Goal: Obtain resource: Download file/media

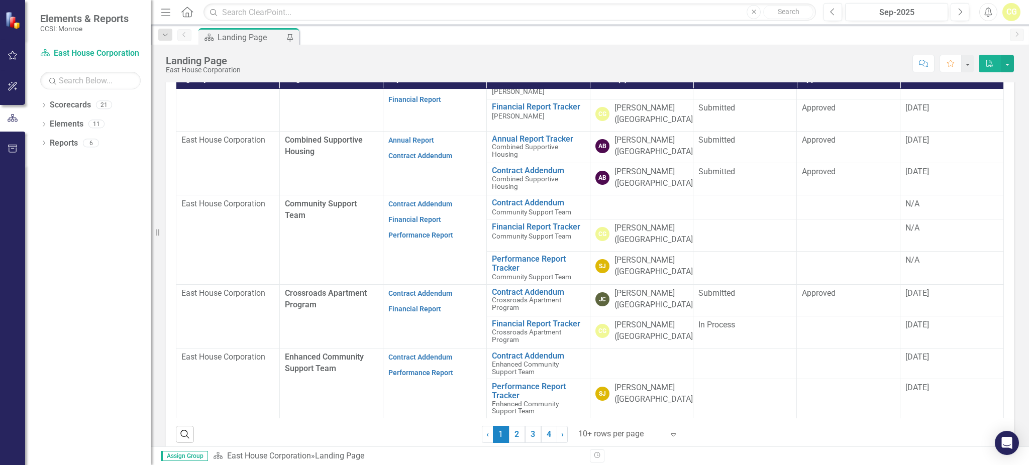
scroll to position [268, 0]
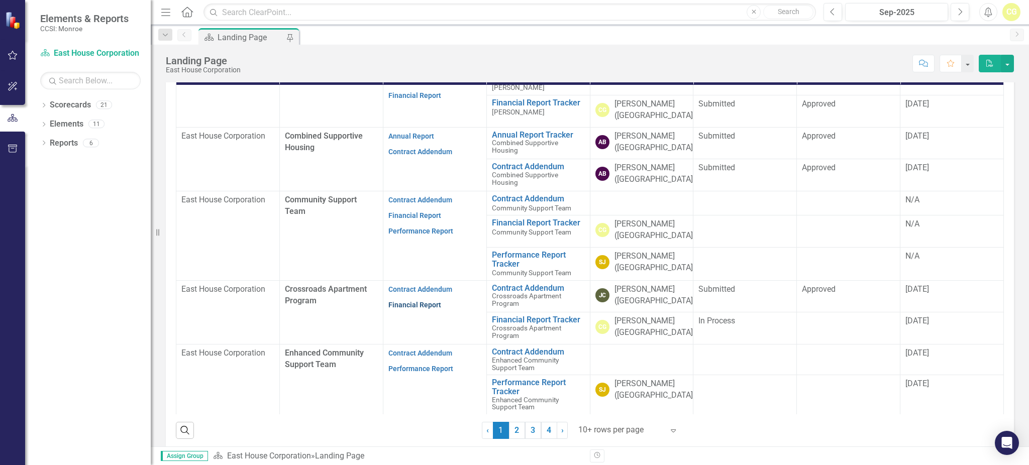
click at [408, 303] on link "Financial Report" at bounding box center [414, 305] width 53 height 8
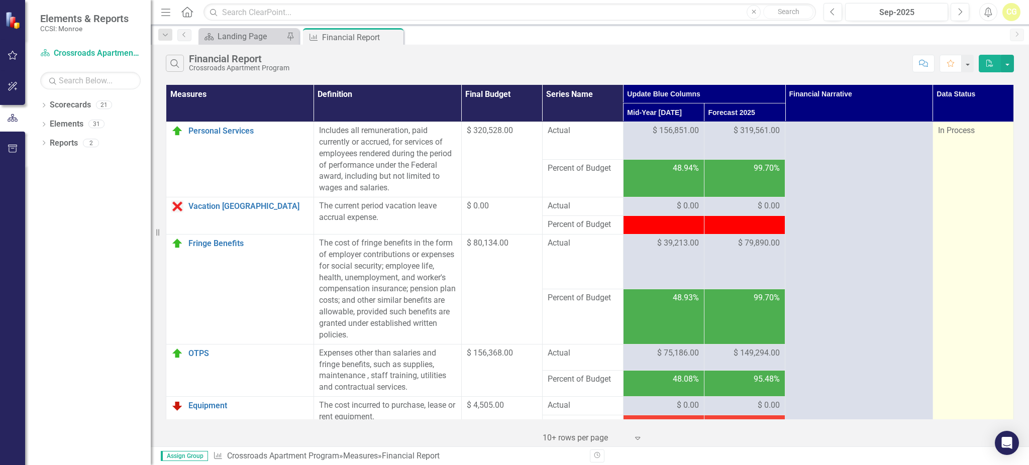
click at [956, 132] on span "In Process" at bounding box center [956, 131] width 37 height 10
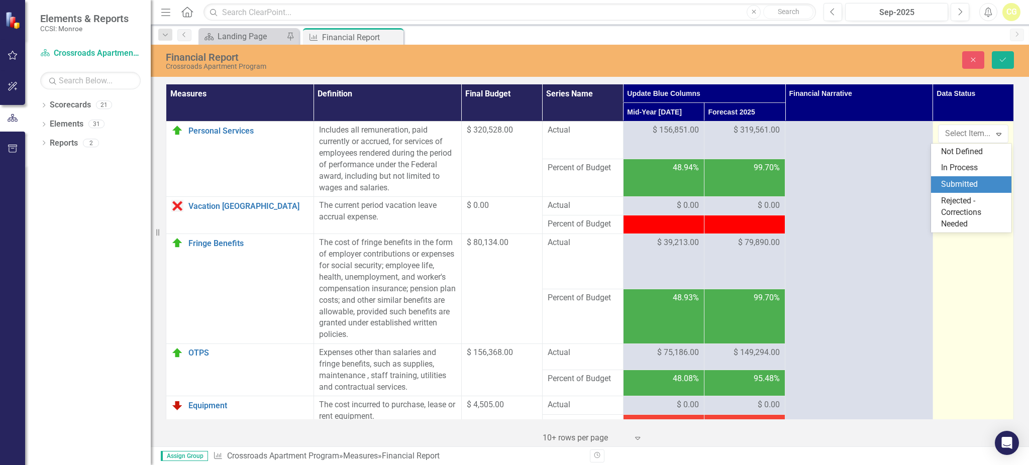
click at [952, 182] on div "Submitted" at bounding box center [973, 185] width 64 height 12
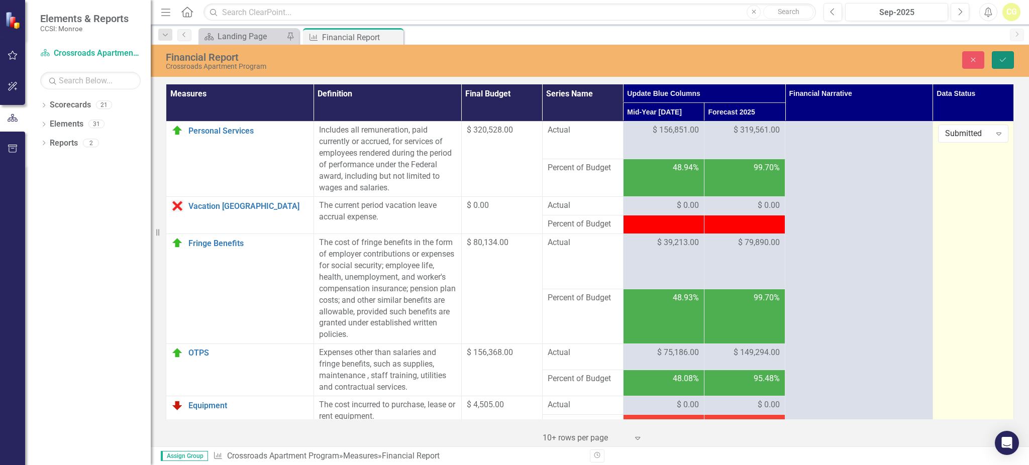
click at [1002, 58] on icon "Save" at bounding box center [1002, 59] width 9 height 7
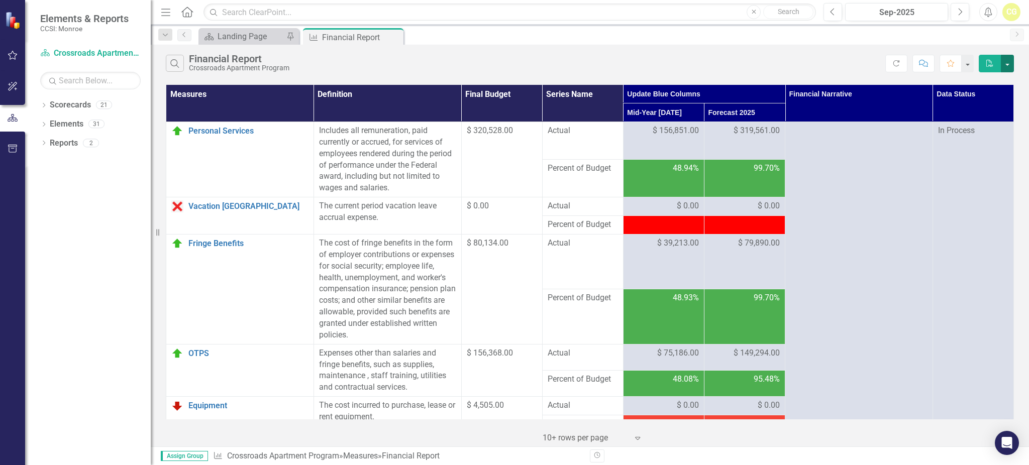
click at [1009, 63] on button "button" at bounding box center [1007, 64] width 13 height 18
click at [1003, 99] on link "Excel Export to Excel" at bounding box center [973, 100] width 79 height 19
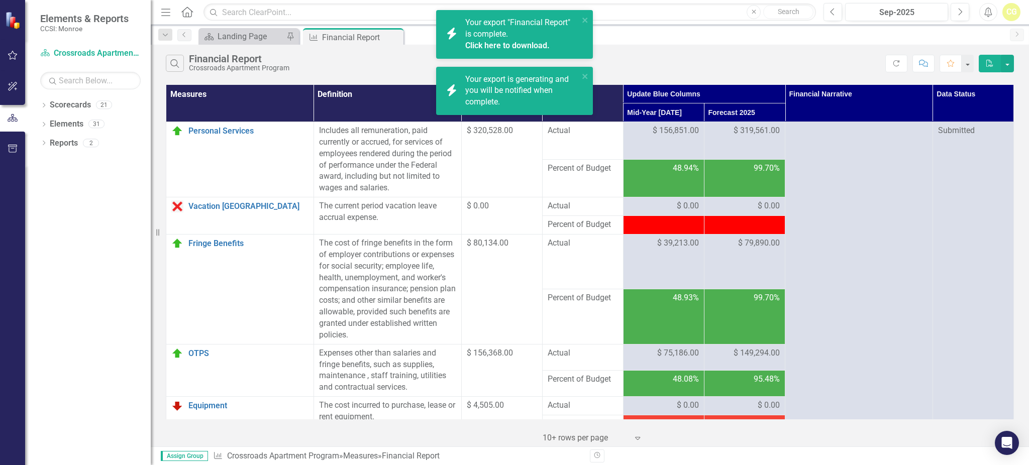
click at [512, 43] on link "Click here to download." at bounding box center [507, 46] width 84 height 10
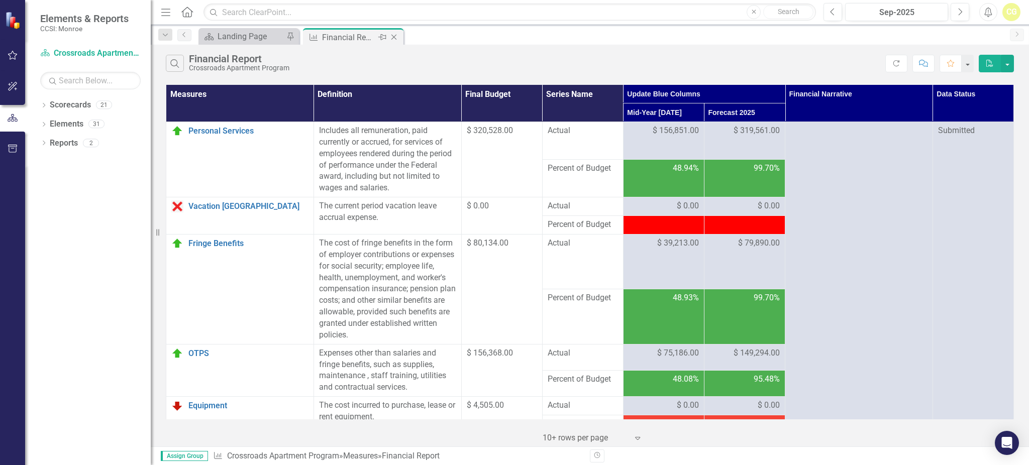
click at [397, 36] on icon "Close" at bounding box center [394, 37] width 10 height 8
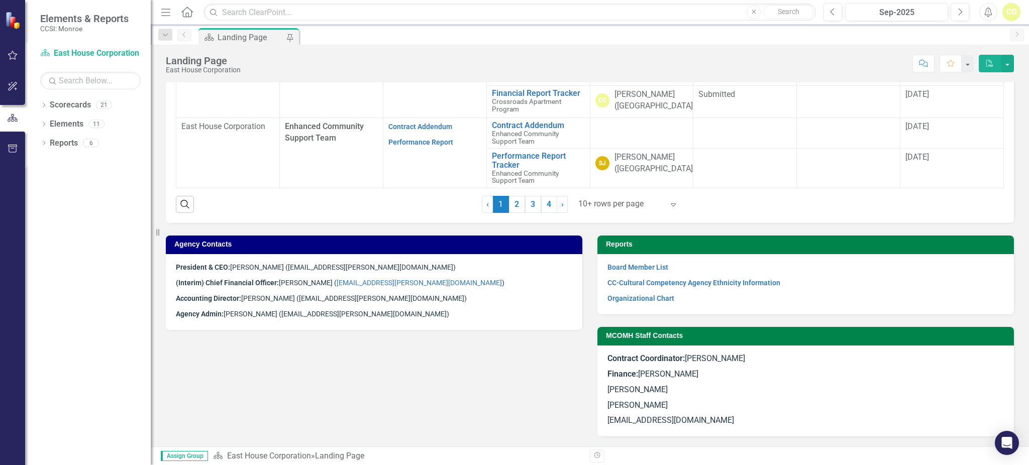
scroll to position [494, 0]
click at [513, 208] on link "2" at bounding box center [517, 204] width 16 height 17
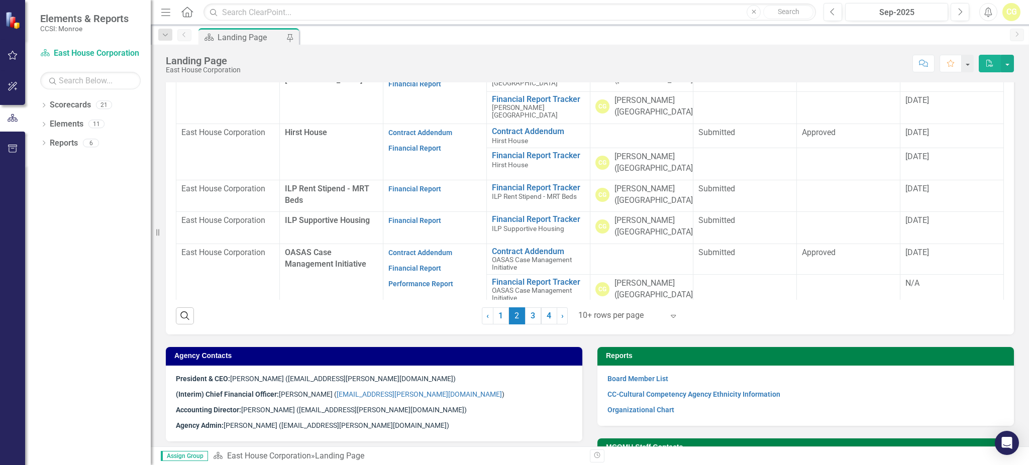
scroll to position [159, 0]
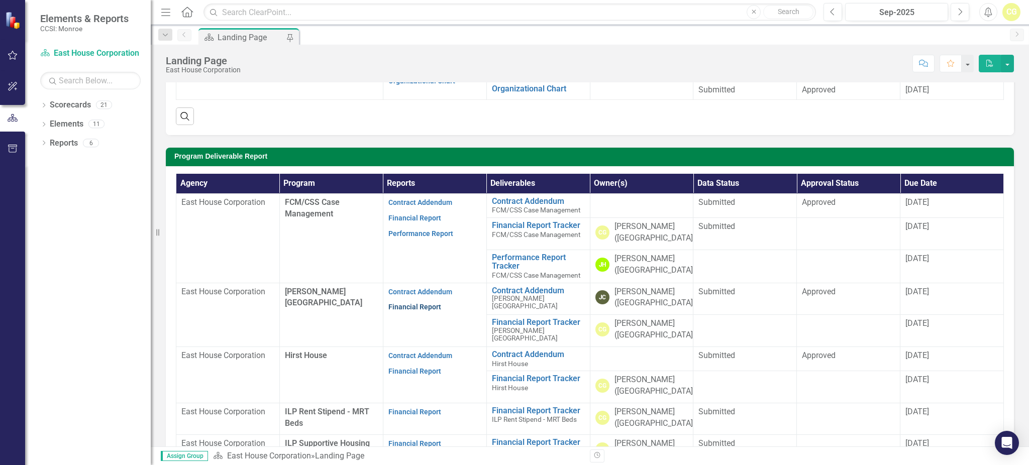
click at [412, 303] on link "Financial Report" at bounding box center [414, 307] width 53 height 8
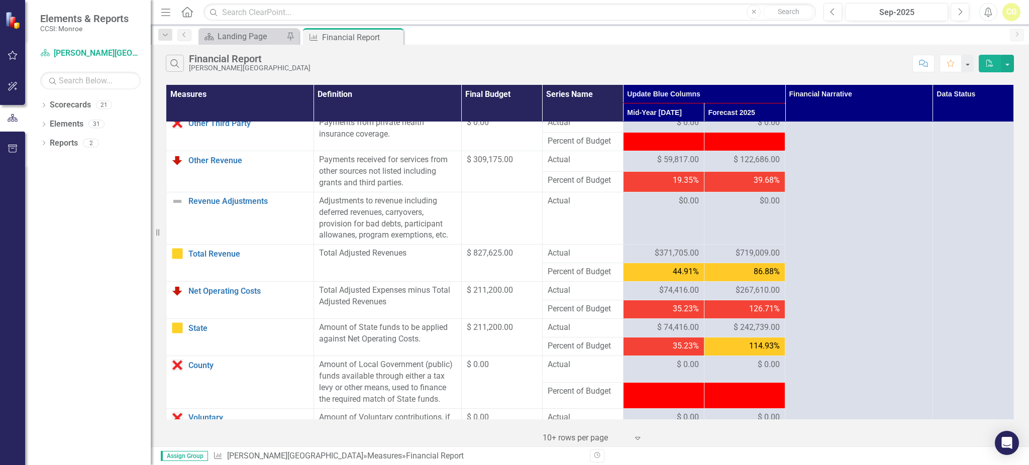
scroll to position [804, 0]
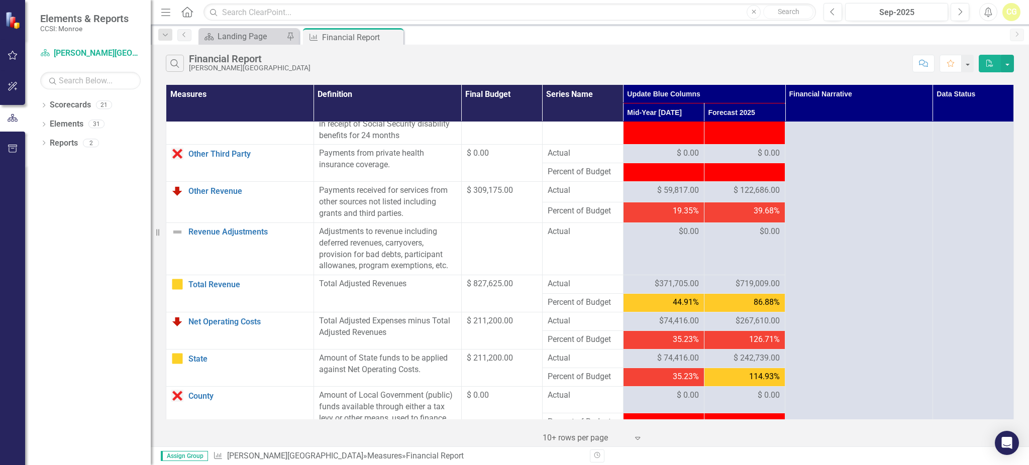
click at [723, 290] on div "$719,009.00" at bounding box center [744, 284] width 70 height 12
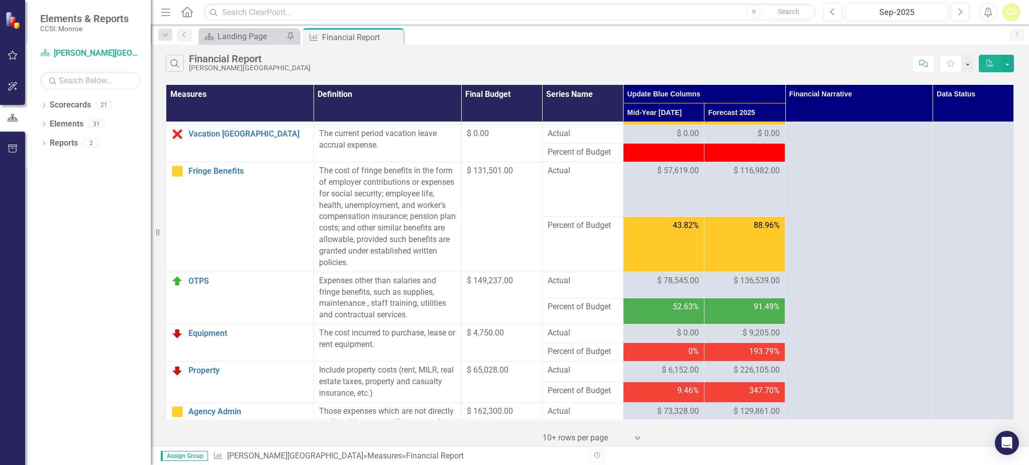
scroll to position [0, 0]
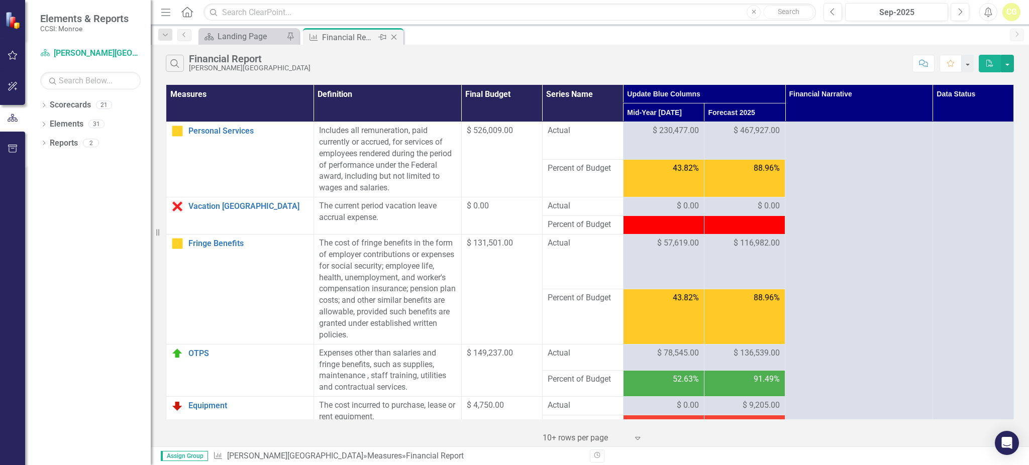
click at [399, 39] on div "Close" at bounding box center [394, 37] width 13 height 13
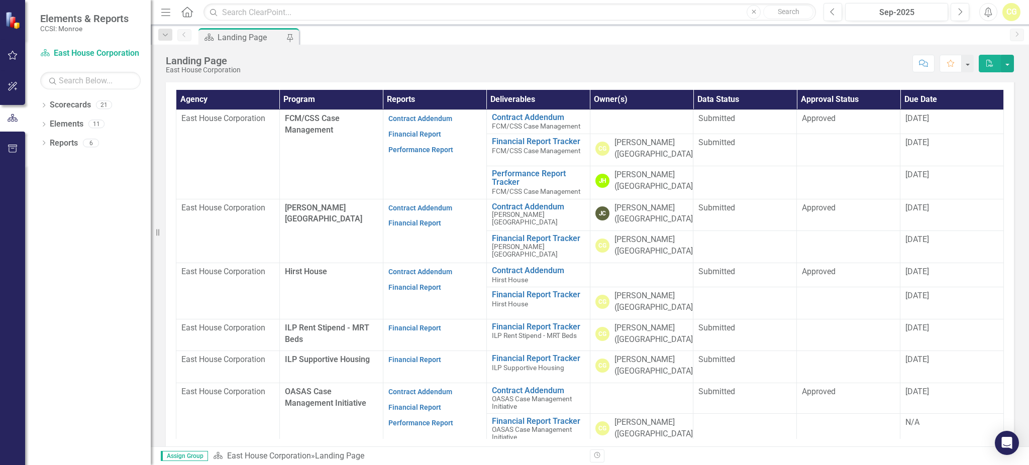
scroll to position [268, 0]
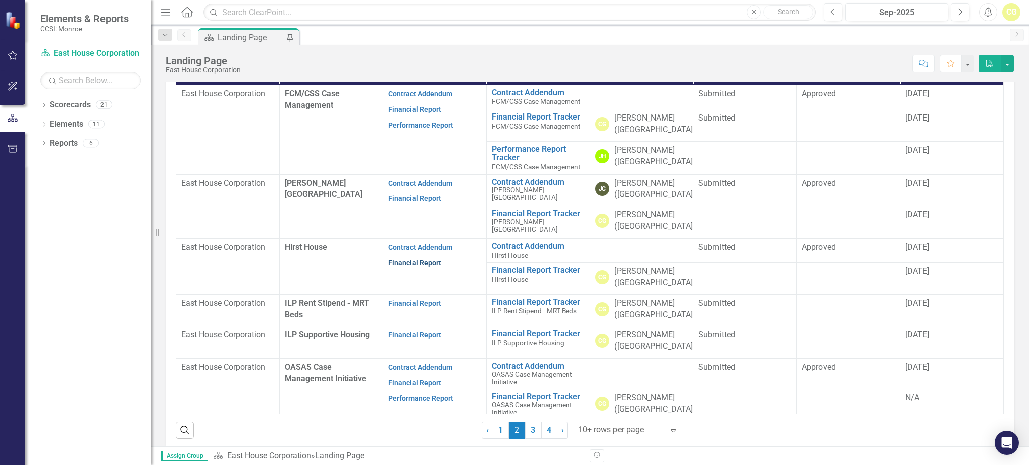
click at [399, 263] on link "Financial Report" at bounding box center [414, 263] width 53 height 8
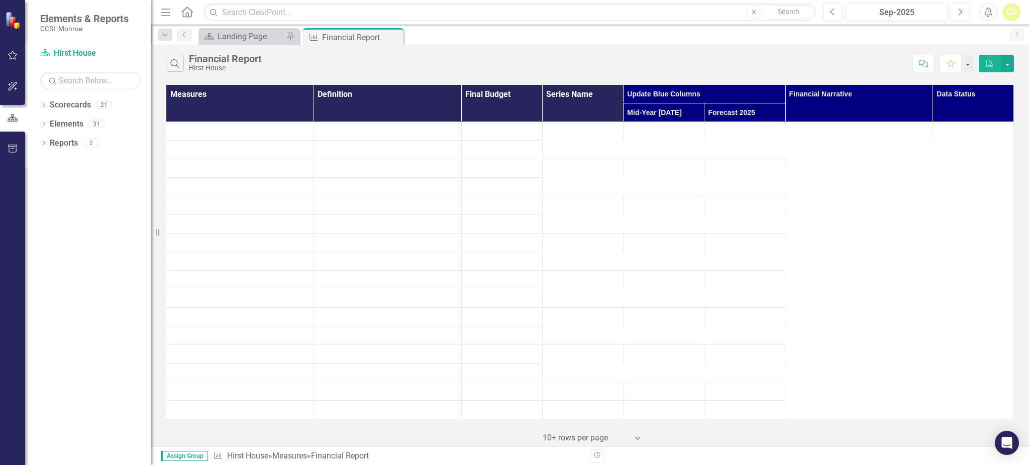
click at [742, 287] on td at bounding box center [744, 280] width 81 height 19
click at [390, 39] on icon "Close" at bounding box center [394, 37] width 10 height 8
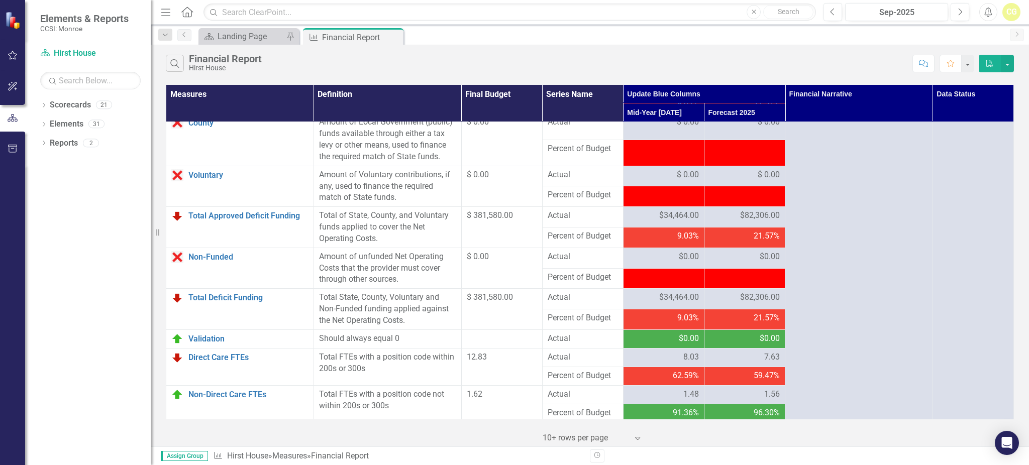
scroll to position [1130, 0]
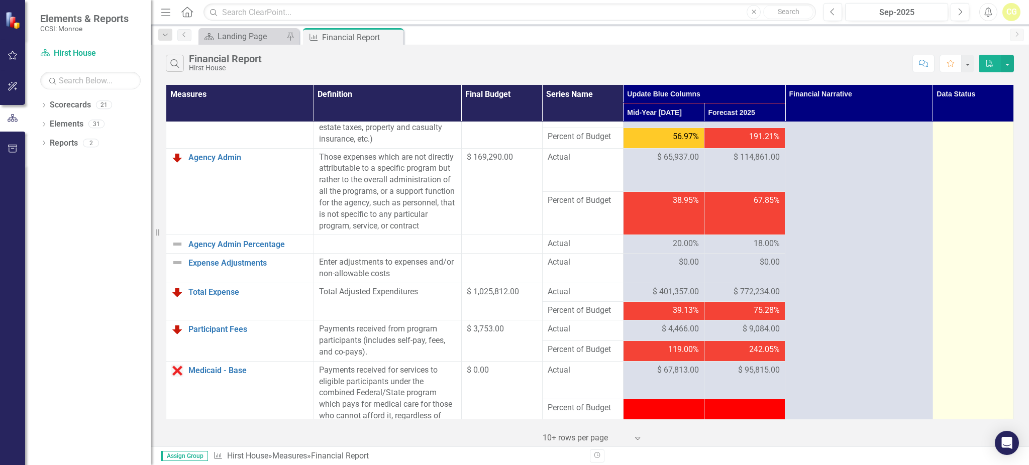
scroll to position [0, 0]
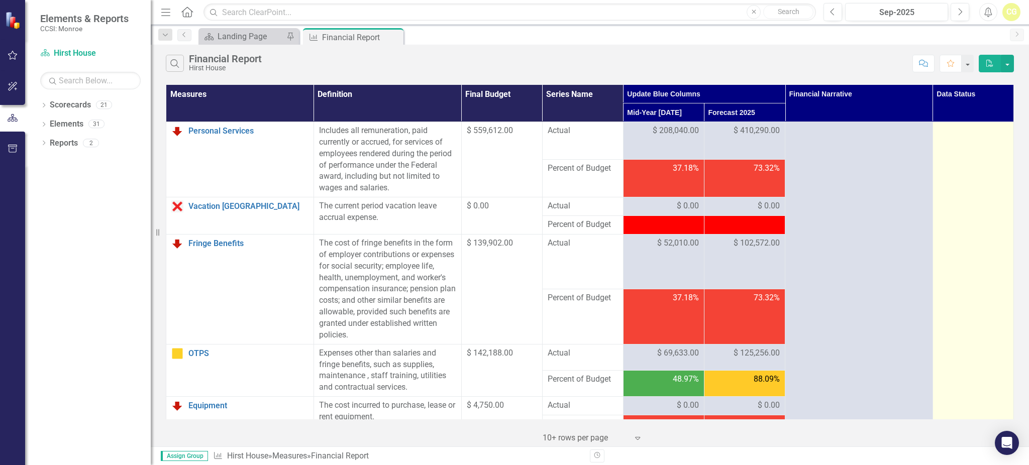
click at [977, 131] on div at bounding box center [973, 131] width 70 height 12
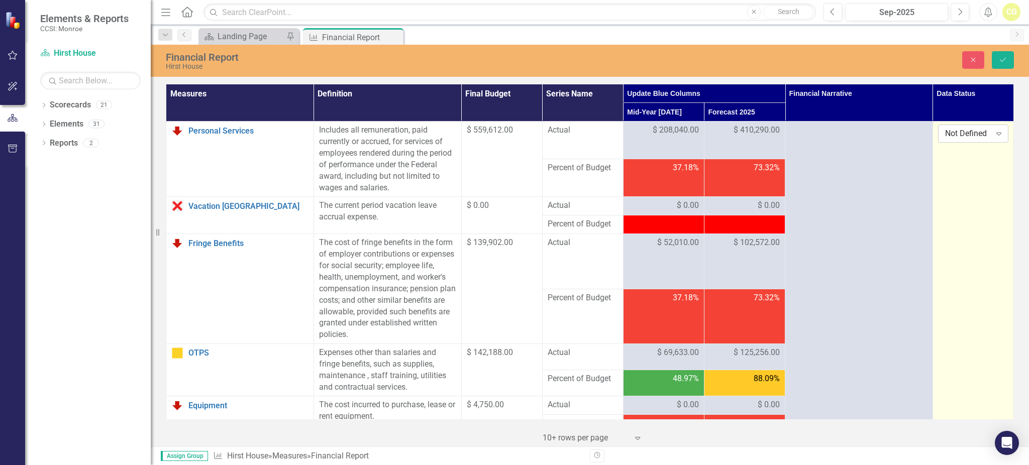
click at [959, 137] on div "Not Defined" at bounding box center [968, 134] width 46 height 12
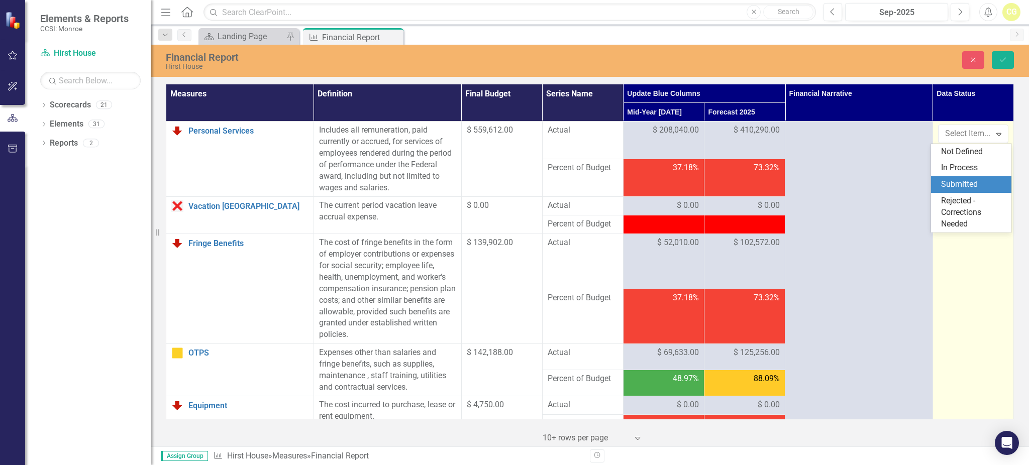
click at [962, 178] on div "Submitted" at bounding box center [971, 184] width 80 height 17
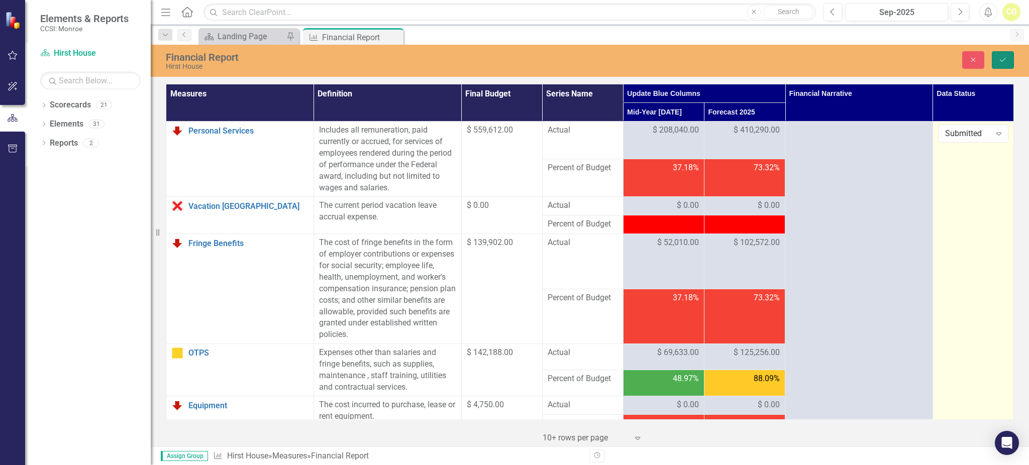
click at [1009, 60] on button "Save" at bounding box center [1003, 60] width 22 height 18
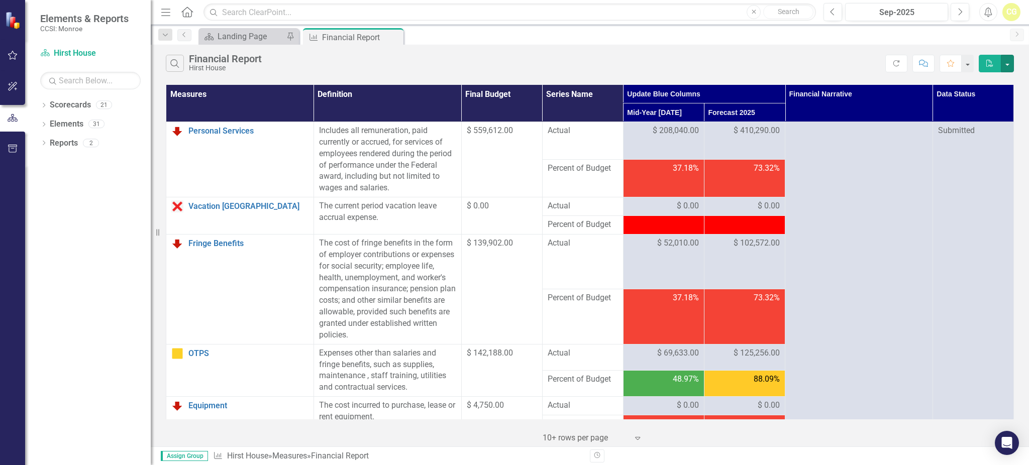
click at [1009, 60] on button "button" at bounding box center [1007, 64] width 13 height 18
click at [973, 104] on link "Excel Export to Excel" at bounding box center [973, 100] width 79 height 19
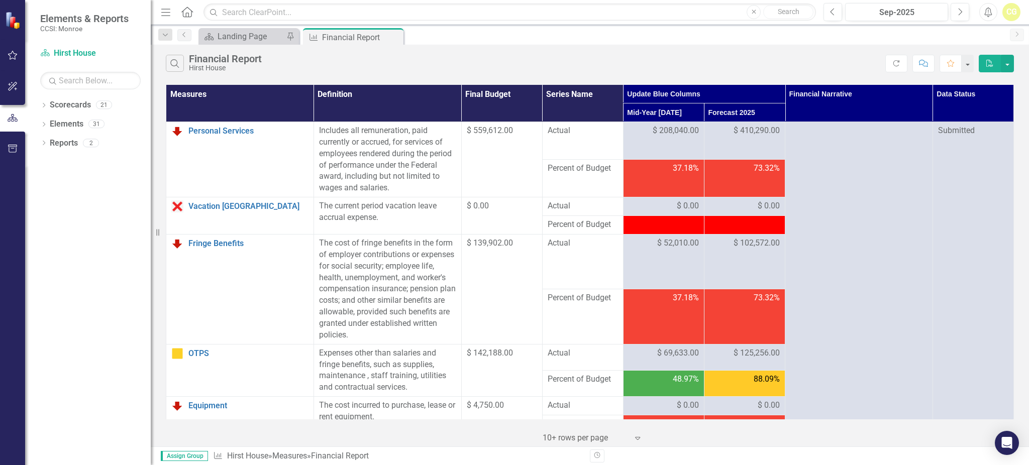
click at [442, 289] on div "The cost of fringe benefits in the form of employer contributions or expenses f…" at bounding box center [387, 290] width 137 height 104
drag, startPoint x: 915, startPoint y: 209, endPoint x: 961, endPoint y: 17, distance: 197.8
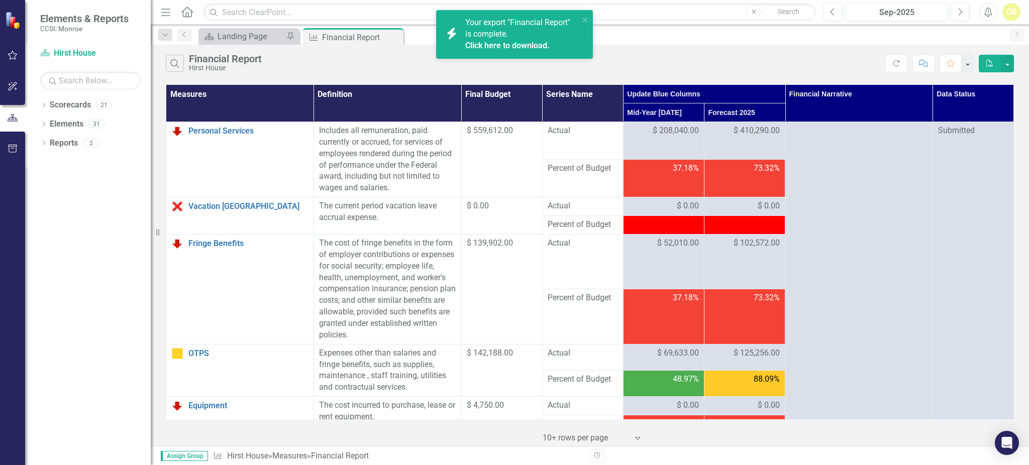
click at [482, 41] on link "Click here to download." at bounding box center [507, 46] width 84 height 10
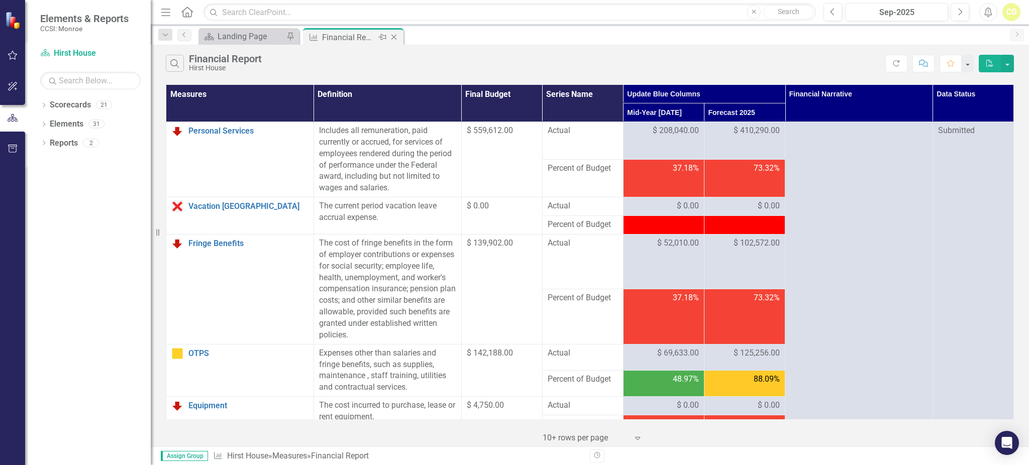
click at [397, 33] on icon "Close" at bounding box center [394, 37] width 10 height 8
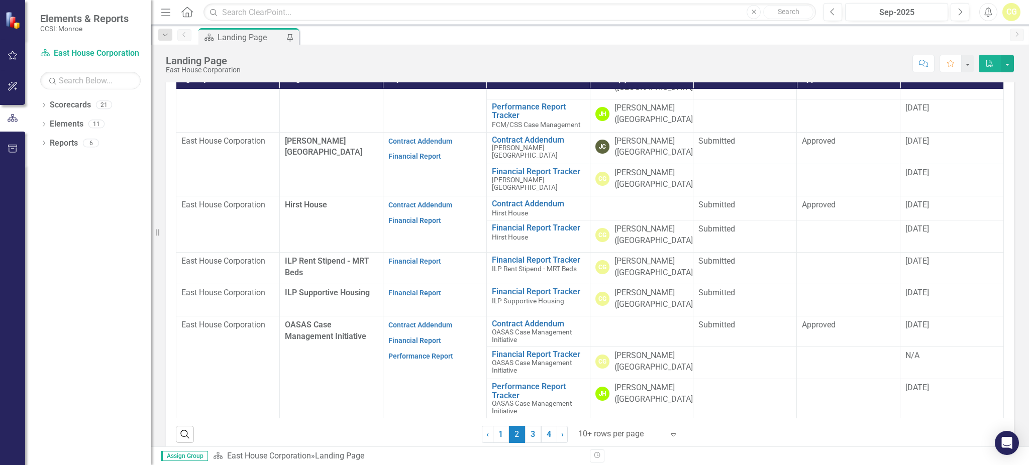
scroll to position [279, 0]
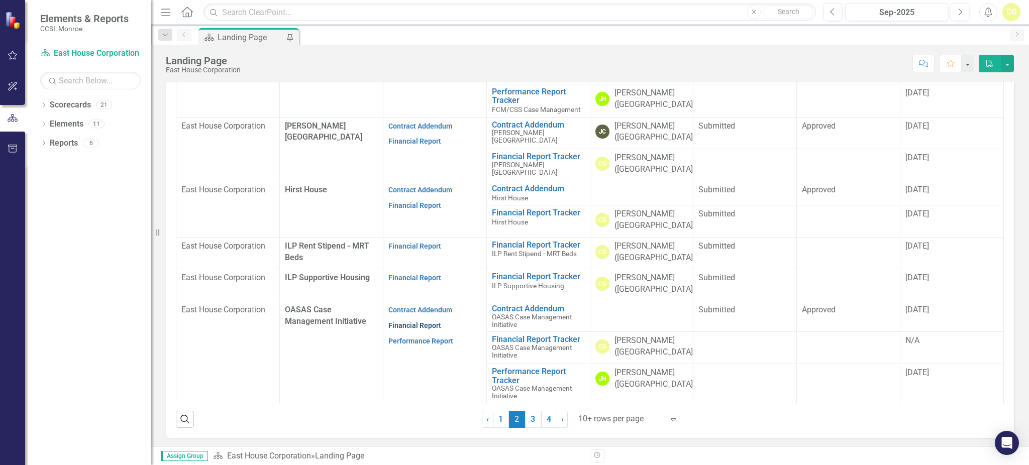
click at [404, 327] on link "Financial Report" at bounding box center [414, 326] width 53 height 8
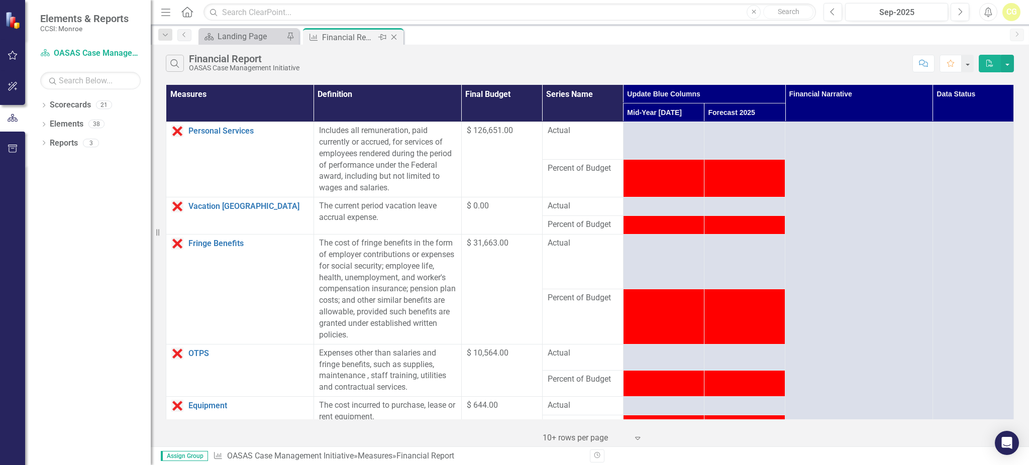
click at [398, 39] on icon "Close" at bounding box center [394, 37] width 10 height 8
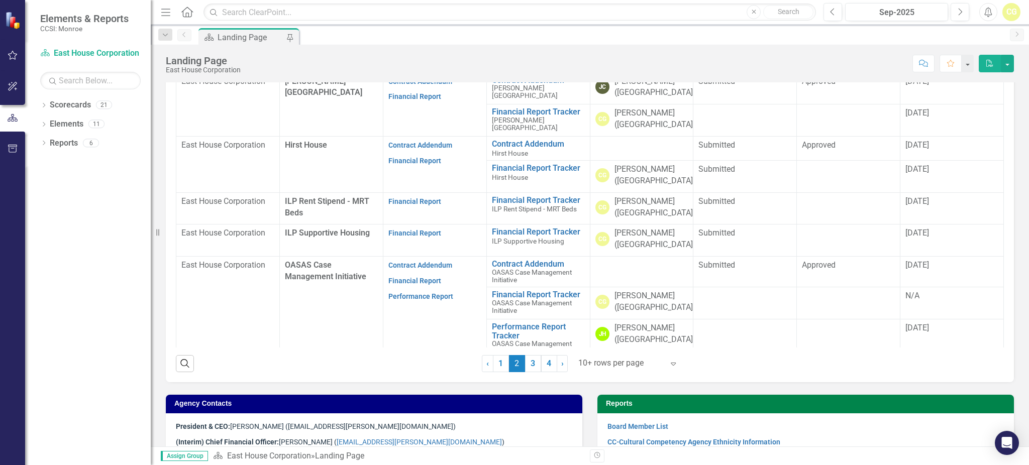
scroll to position [54, 0]
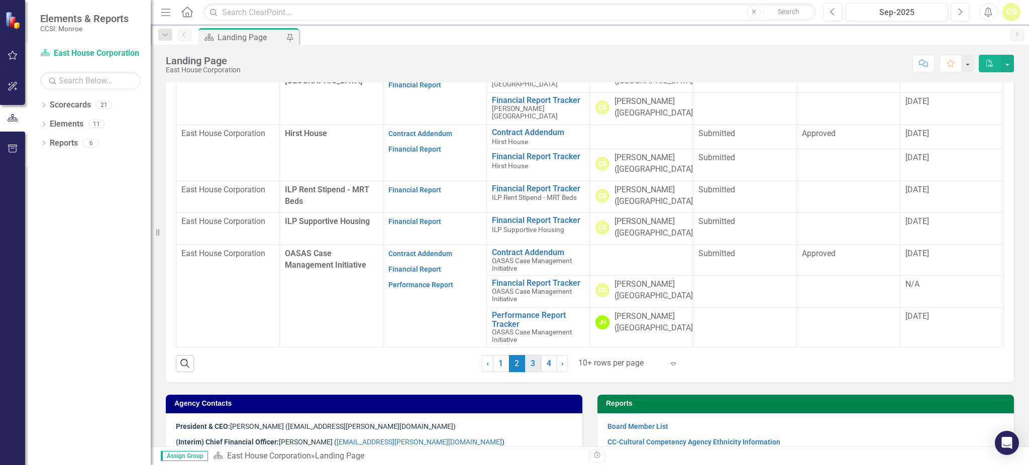
click at [534, 366] on link "3" at bounding box center [533, 363] width 16 height 17
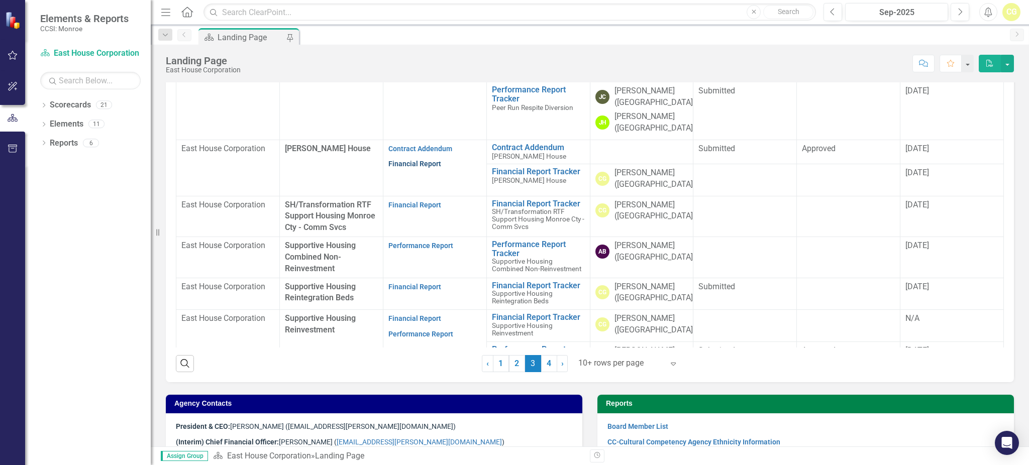
click at [403, 167] on link "Financial Report" at bounding box center [414, 164] width 53 height 8
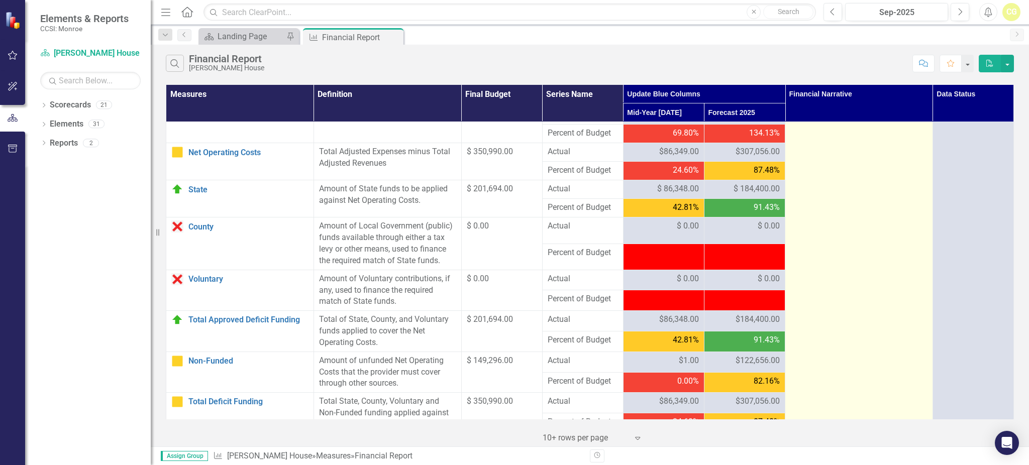
scroll to position [997, 0]
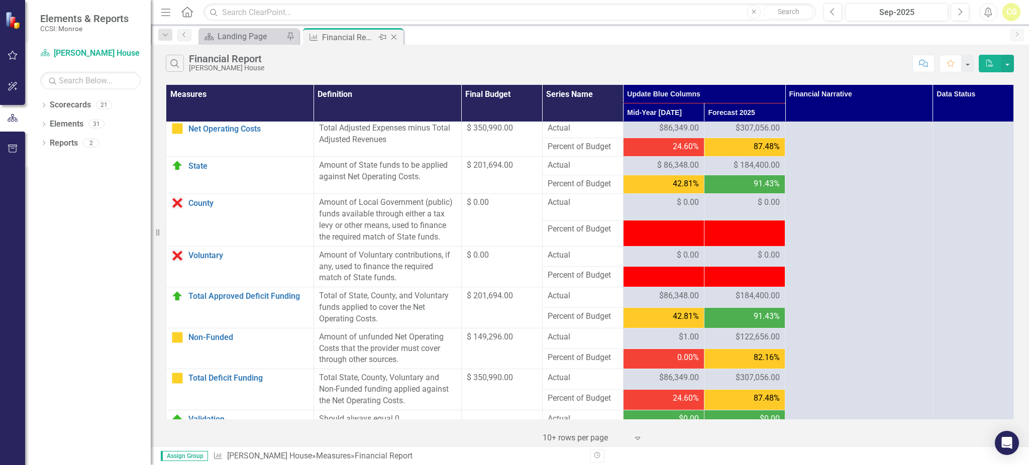
click at [396, 37] on icon "Close" at bounding box center [394, 37] width 10 height 8
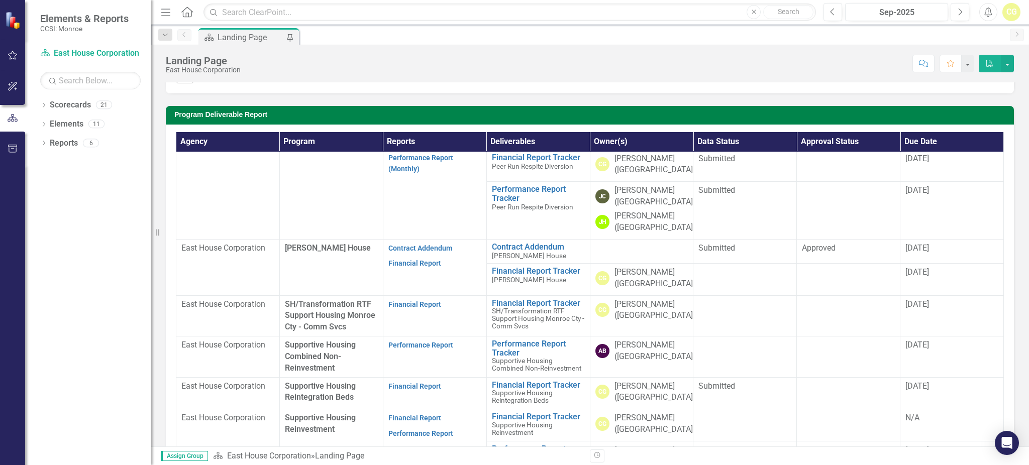
scroll to position [268, 0]
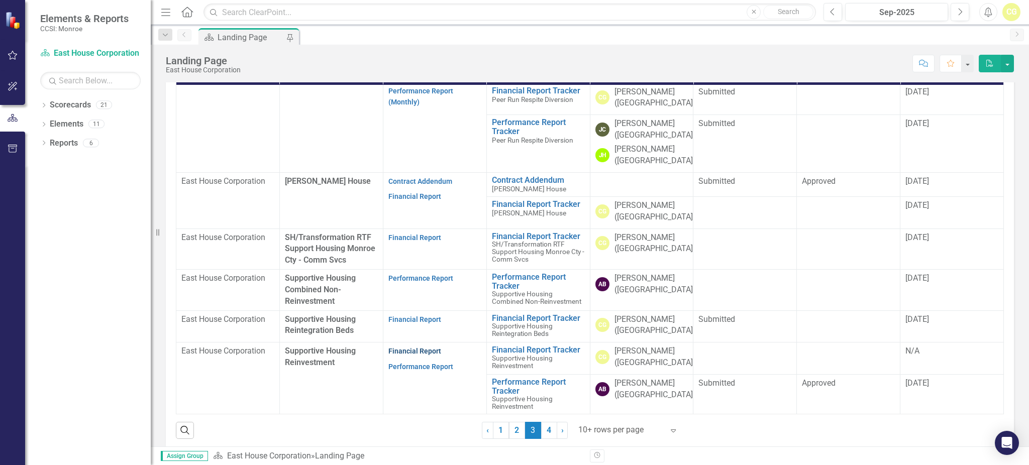
click at [420, 347] on link "Financial Report" at bounding box center [414, 351] width 53 height 8
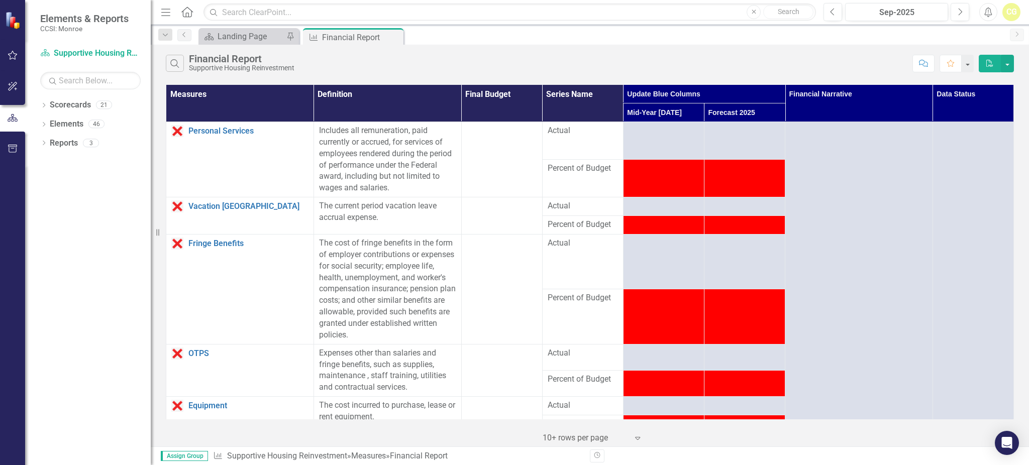
click at [779, 313] on td at bounding box center [744, 316] width 81 height 55
click at [401, 37] on div "Measure Financial Report Pin Close" at bounding box center [353, 36] width 100 height 17
click at [395, 38] on icon at bounding box center [394, 38] width 6 height 6
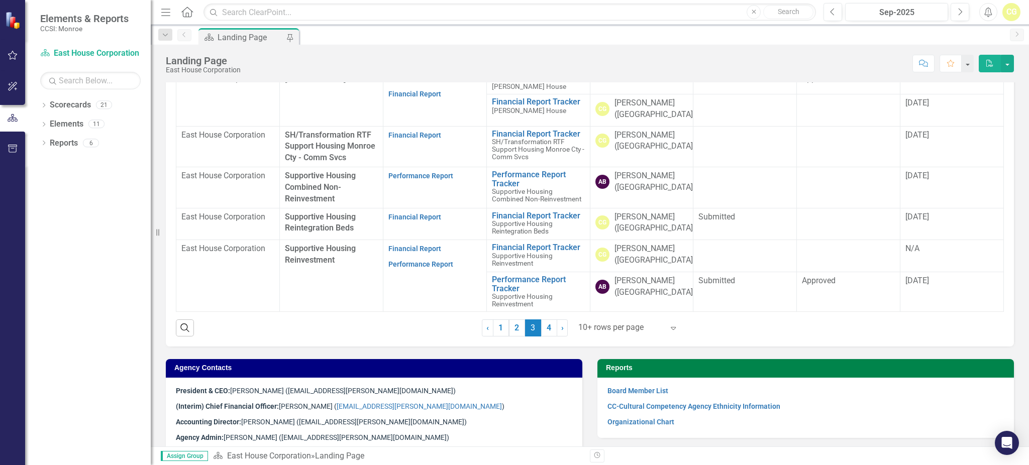
scroll to position [402, 0]
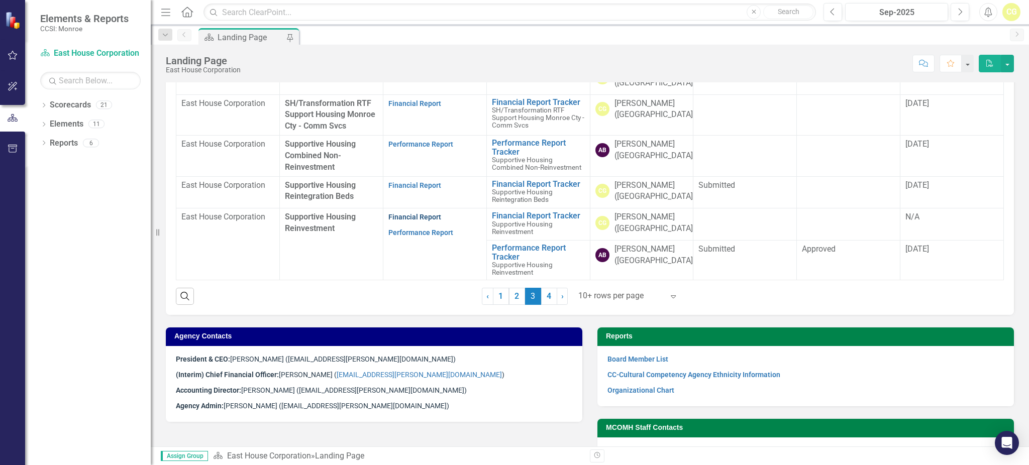
click at [414, 213] on link "Financial Report" at bounding box center [414, 217] width 53 height 8
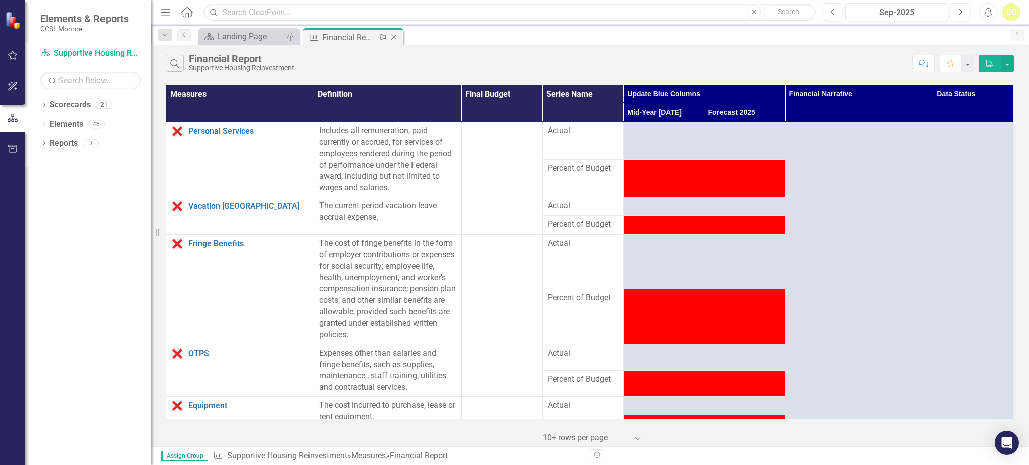
click at [389, 37] on icon "Close" at bounding box center [394, 37] width 10 height 8
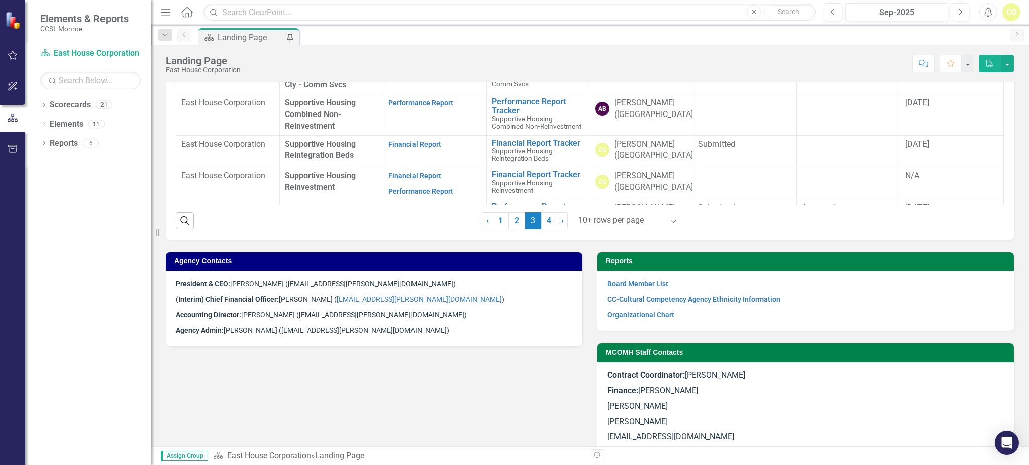
scroll to position [494, 0]
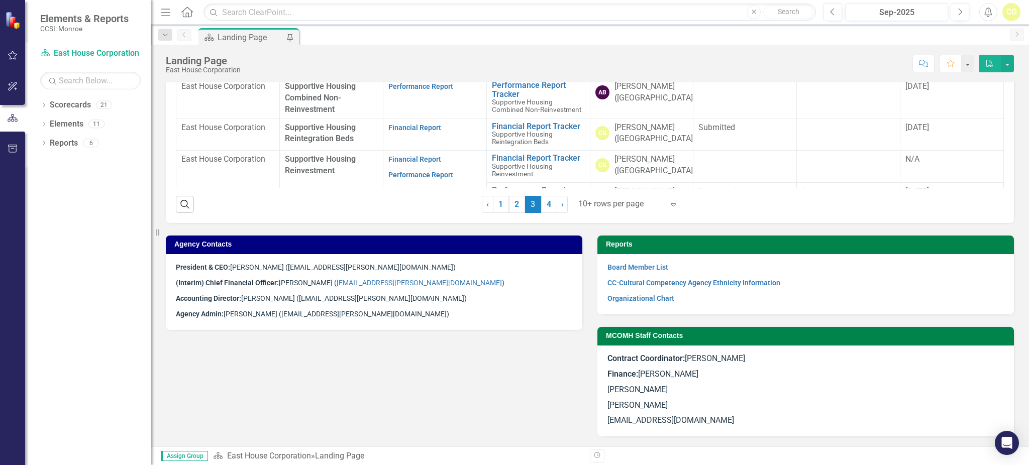
click at [584, 203] on div at bounding box center [620, 204] width 85 height 14
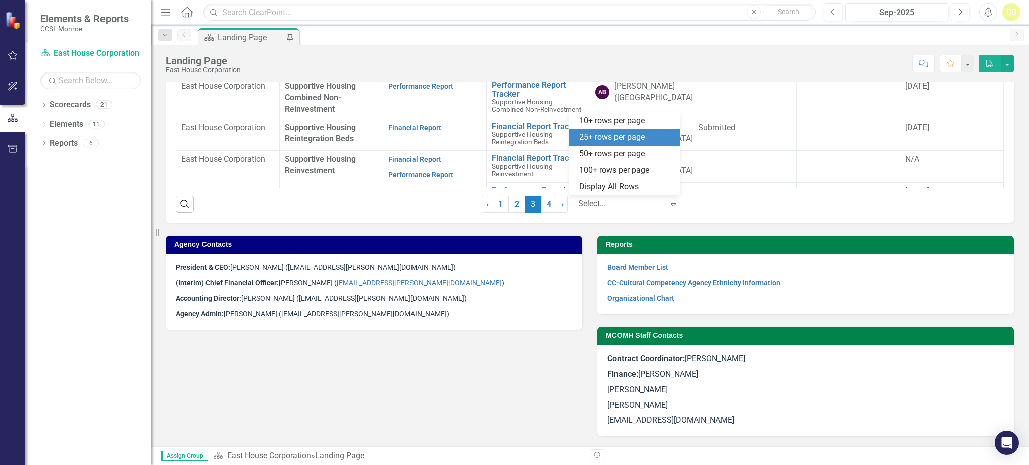
click at [602, 137] on div "25+ rows per page" at bounding box center [626, 138] width 94 height 12
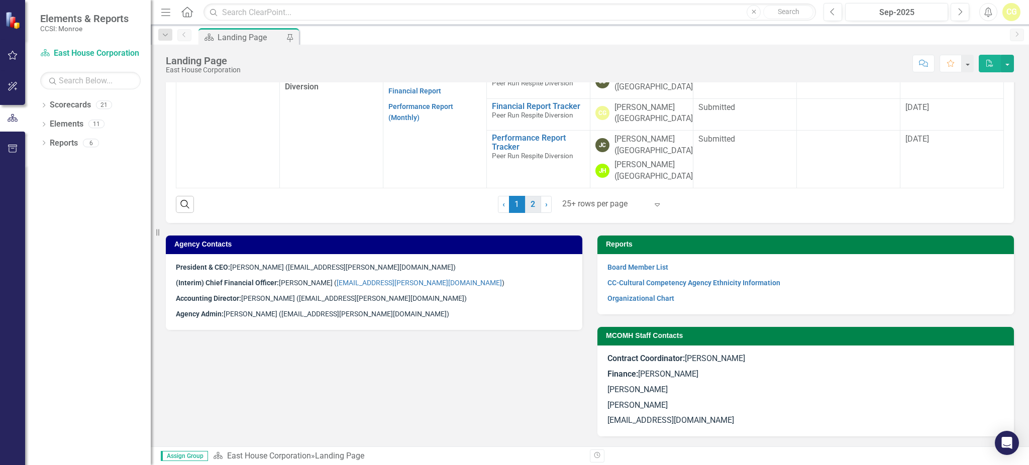
click at [530, 205] on link "2" at bounding box center [533, 204] width 16 height 17
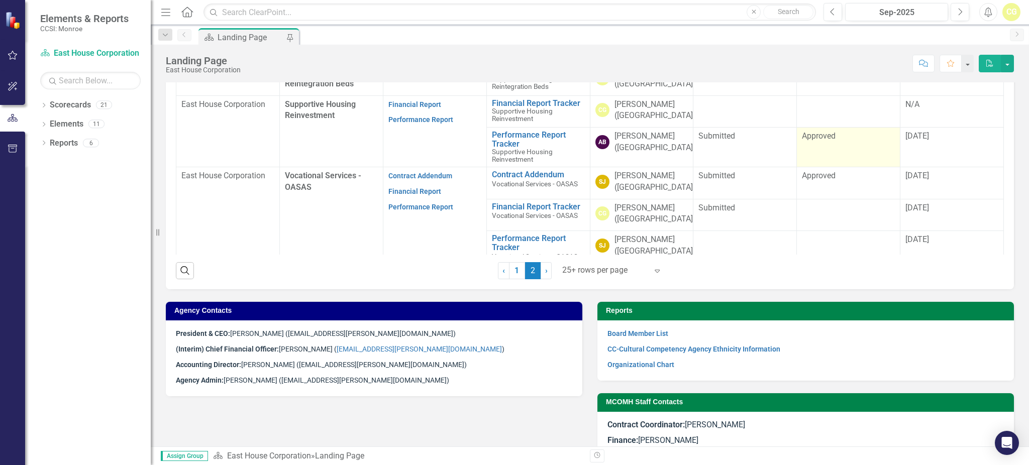
scroll to position [360, 0]
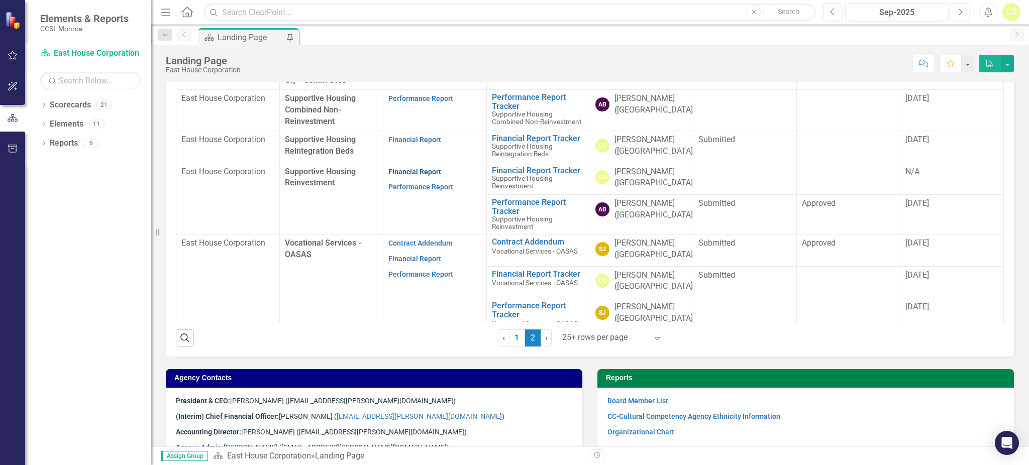
click at [425, 169] on link "Financial Report" at bounding box center [414, 172] width 53 height 8
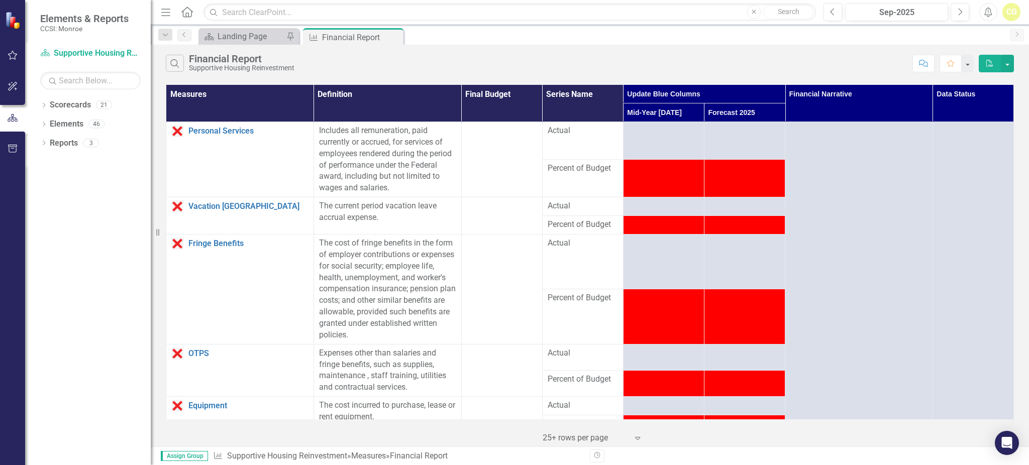
click at [577, 165] on span "Percent of Budget" at bounding box center [583, 169] width 70 height 12
click at [397, 38] on icon "Close" at bounding box center [394, 37] width 10 height 8
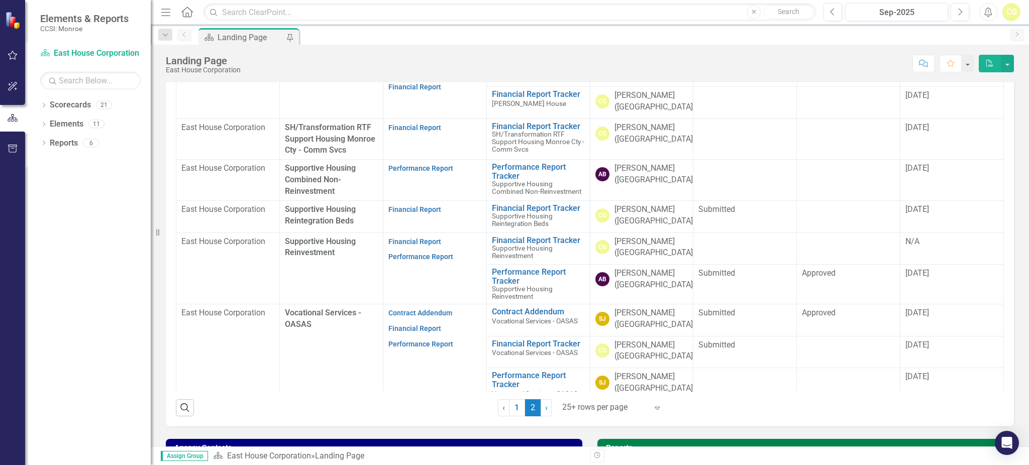
scroll to position [335, 0]
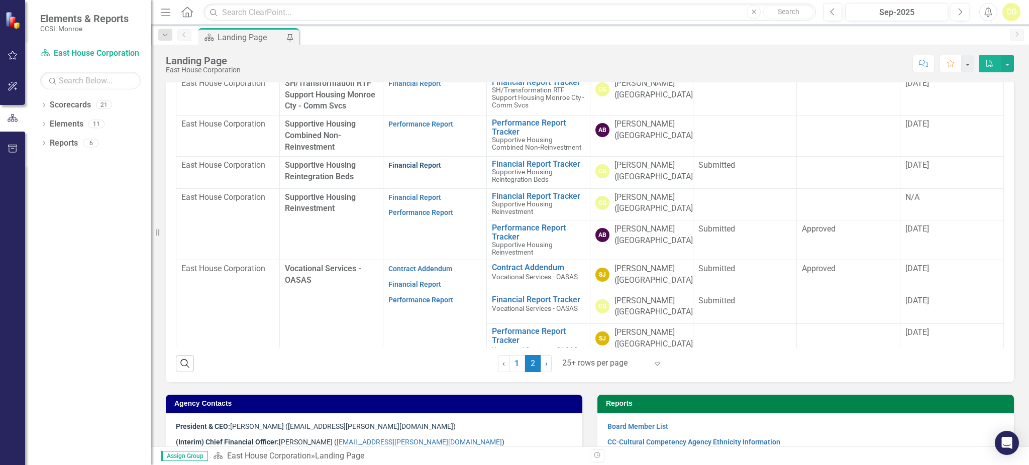
click at [403, 164] on link "Financial Report" at bounding box center [414, 165] width 53 height 8
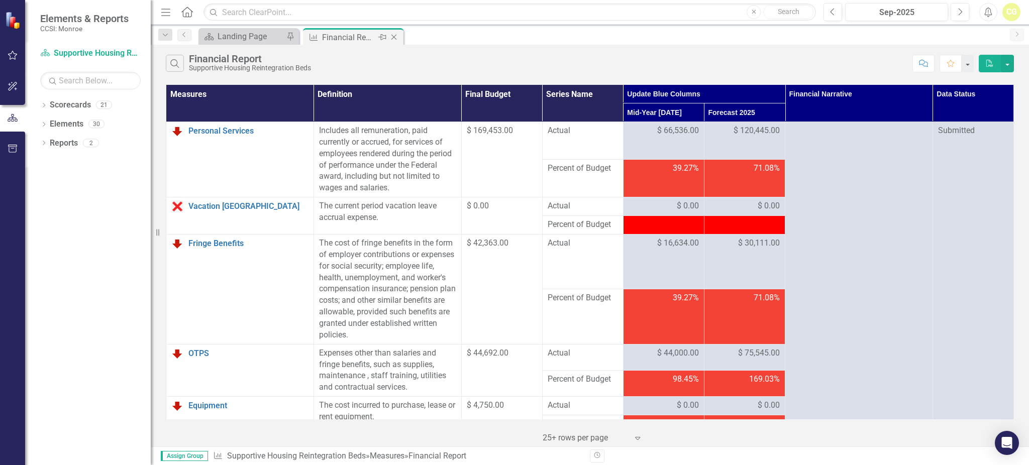
drag, startPoint x: 403, startPoint y: 164, endPoint x: 396, endPoint y: 33, distance: 131.3
click at [396, 33] on div "Measure Financial Report Pin Close" at bounding box center [352, 37] width 95 height 13
click at [396, 33] on icon "Close" at bounding box center [394, 37] width 10 height 8
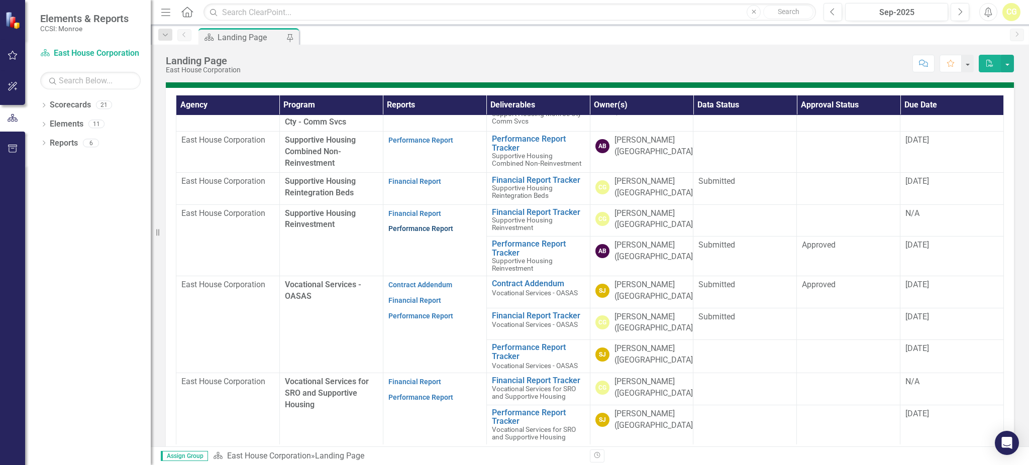
scroll to position [335, 0]
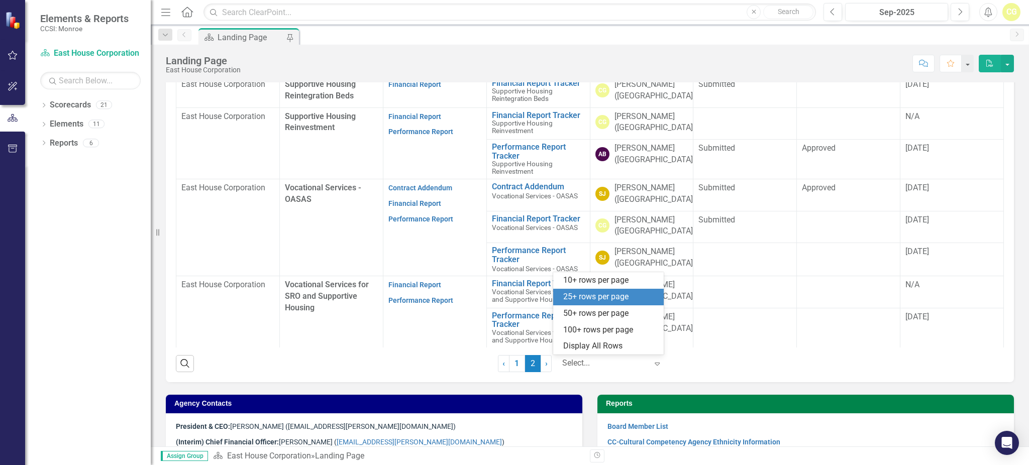
click at [577, 362] on div at bounding box center [604, 364] width 85 height 14
click at [580, 316] on div "50+ rows per page" at bounding box center [610, 314] width 94 height 12
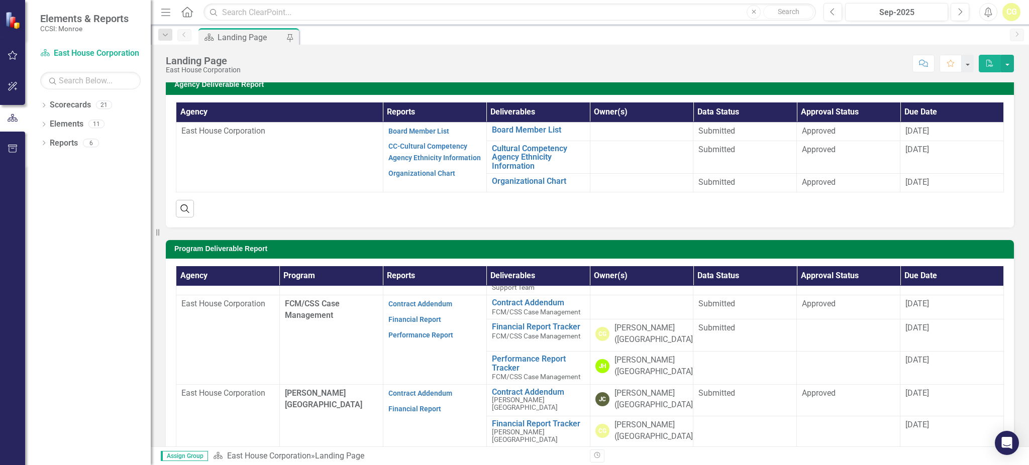
scroll to position [402, 0]
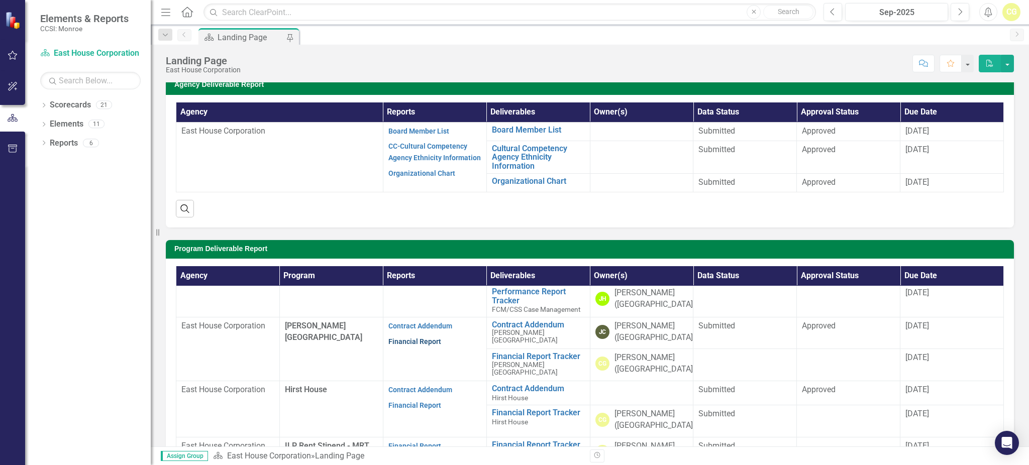
click at [427, 343] on link "Financial Report" at bounding box center [414, 342] width 53 height 8
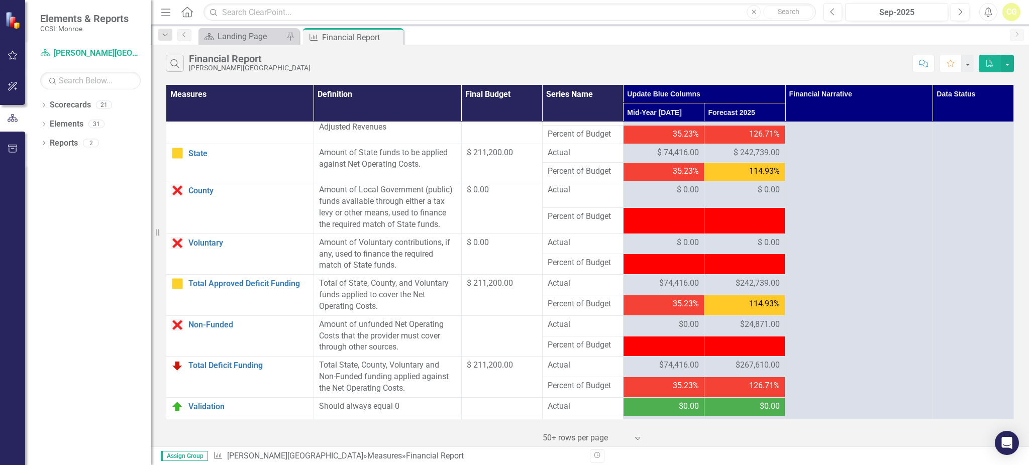
scroll to position [997, 0]
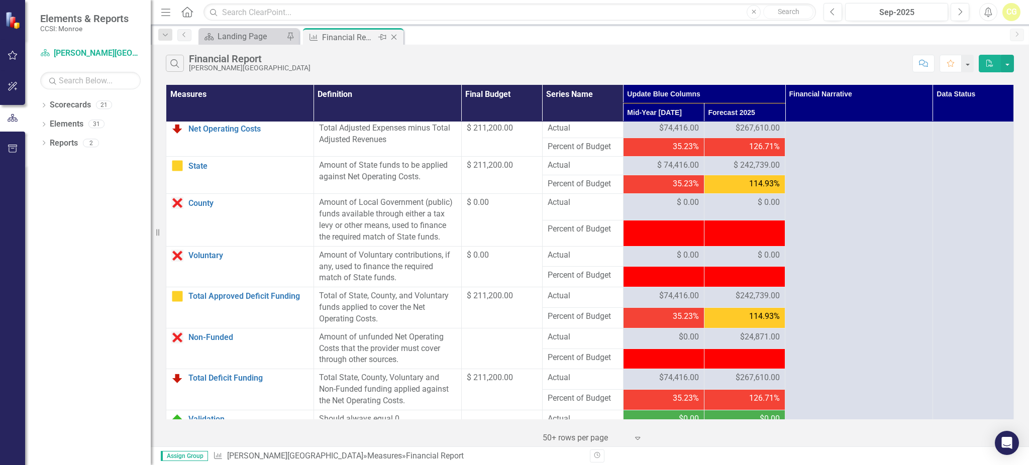
click at [392, 35] on icon at bounding box center [394, 38] width 6 height 6
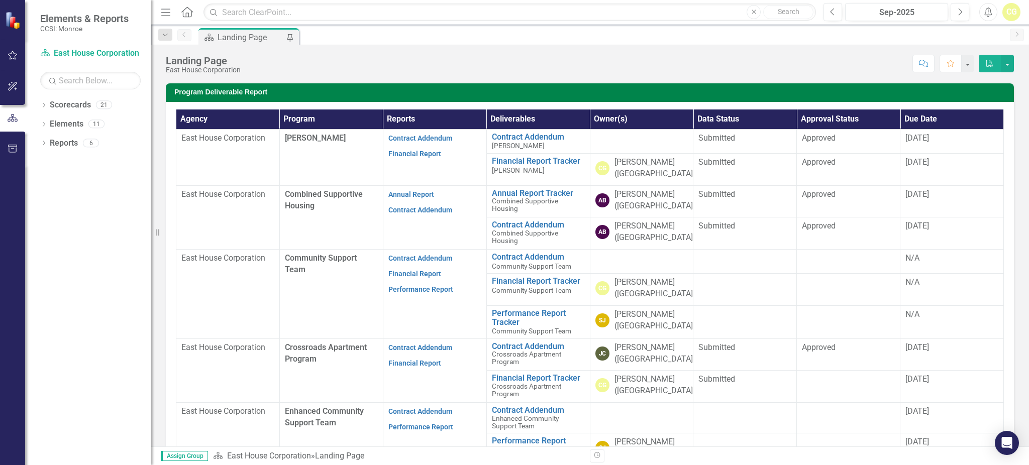
scroll to position [201, 0]
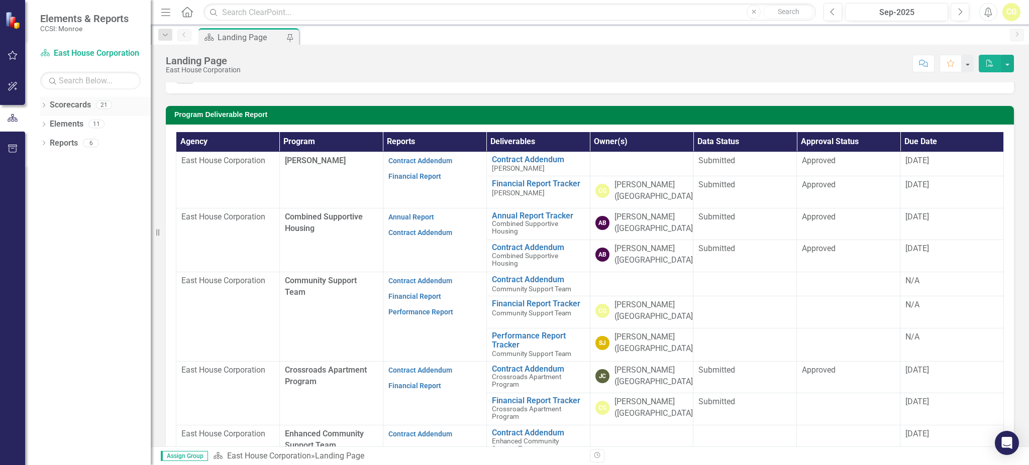
click at [47, 108] on div "Dropdown Scorecards 21" at bounding box center [95, 106] width 111 height 19
click at [43, 106] on icon "Dropdown" at bounding box center [43, 107] width 7 height 6
click at [53, 127] on div "Dropdown" at bounding box center [50, 124] width 10 height 9
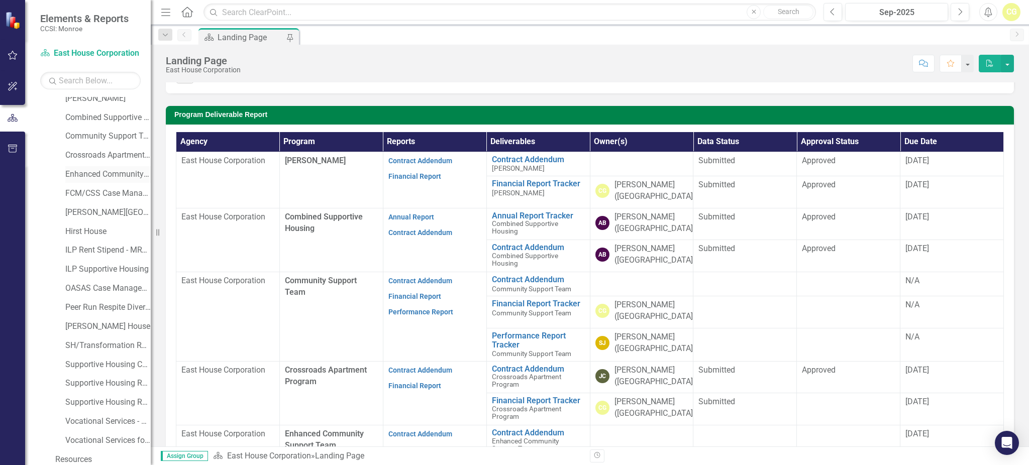
scroll to position [87, 0]
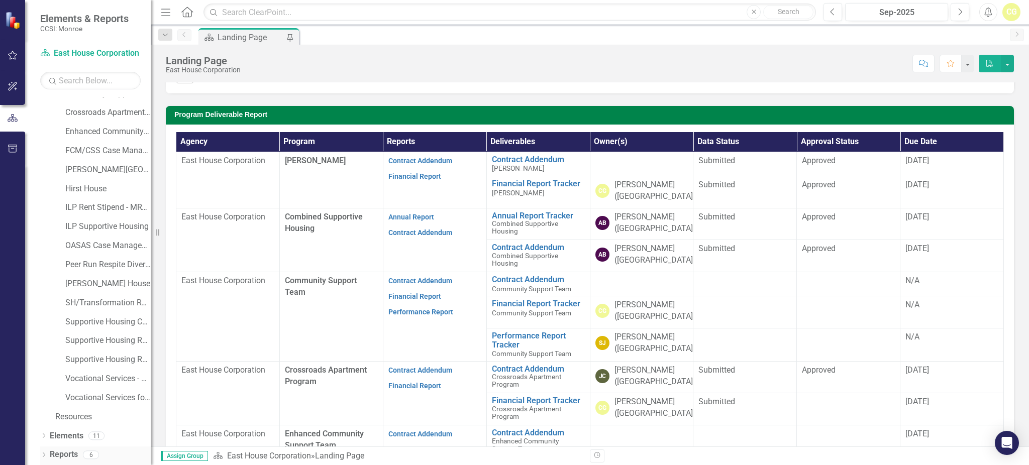
click at [46, 456] on icon "Dropdown" at bounding box center [43, 456] width 7 height 6
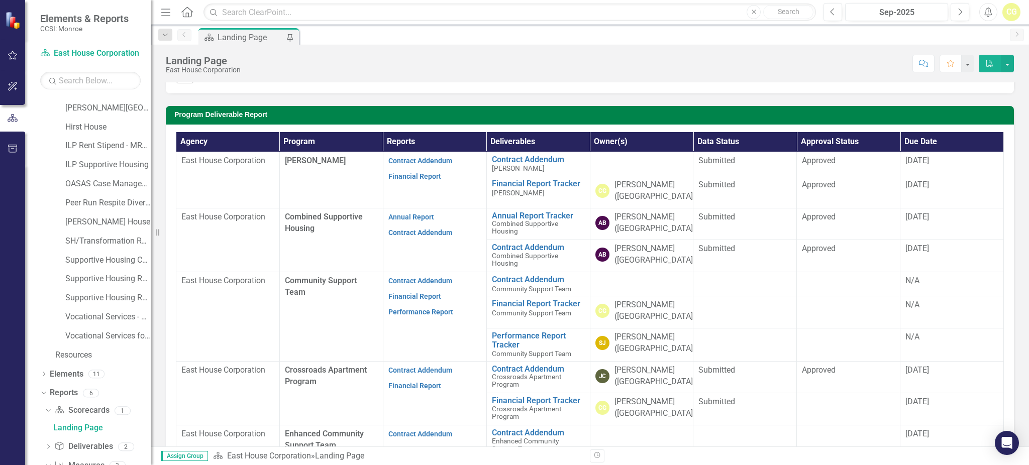
scroll to position [230, 0]
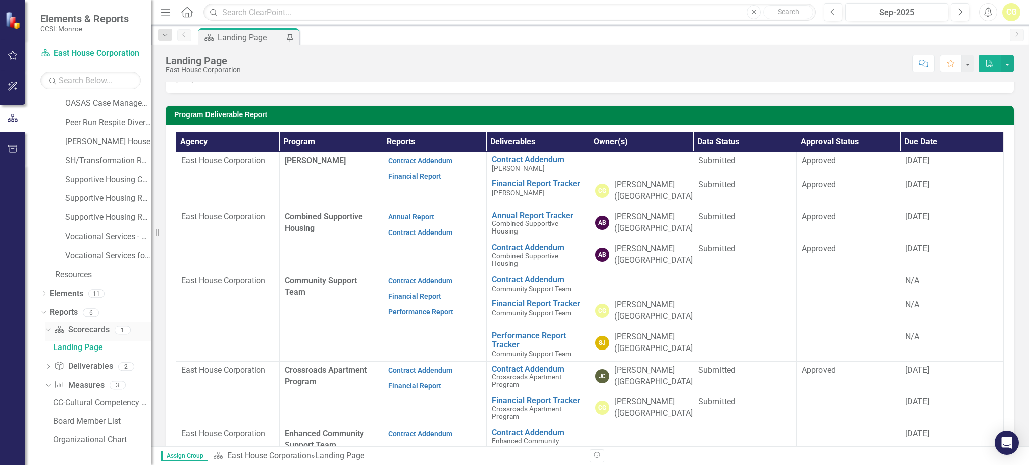
click at [52, 332] on div "Dropdown Scorecard Scorecards 1" at bounding box center [98, 331] width 106 height 19
click at [52, 368] on div "Dropdown Deliverable Deliverables 2" at bounding box center [98, 367] width 106 height 19
click at [45, 384] on icon "Dropdown" at bounding box center [47, 384] width 6 height 7
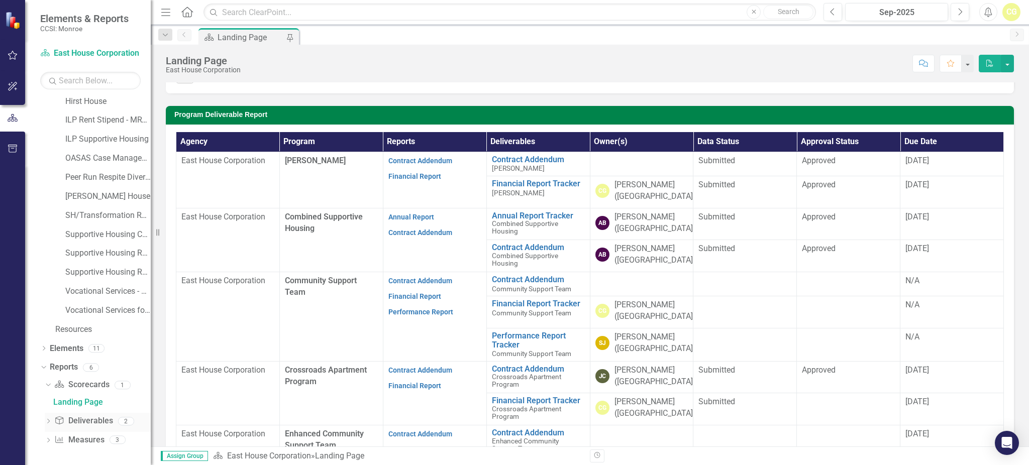
click at [49, 422] on icon at bounding box center [48, 421] width 3 height 5
click at [50, 439] on icon "Dropdown" at bounding box center [48, 441] width 7 height 6
click at [46, 311] on icon "Dropdown" at bounding box center [43, 312] width 7 height 6
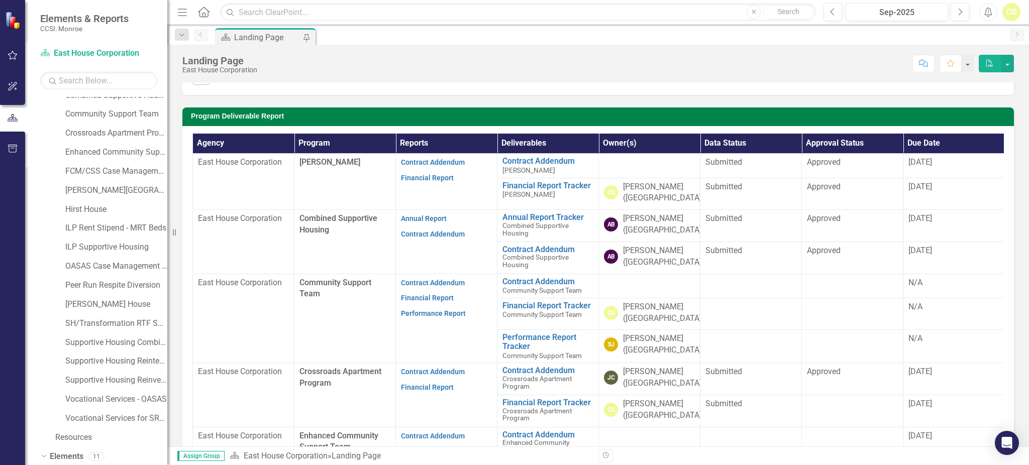
scroll to position [208, 0]
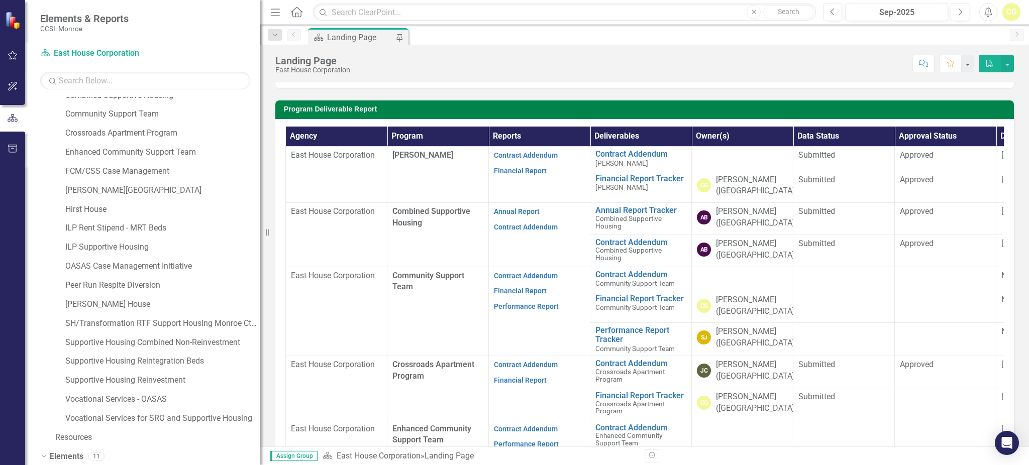
drag, startPoint x: 154, startPoint y: 381, endPoint x: 260, endPoint y: 384, distance: 106.1
click at [260, 384] on div "Resize" at bounding box center [264, 232] width 8 height 465
click at [155, 380] on link "Supportive Housing Reinvestment" at bounding box center [162, 381] width 195 height 12
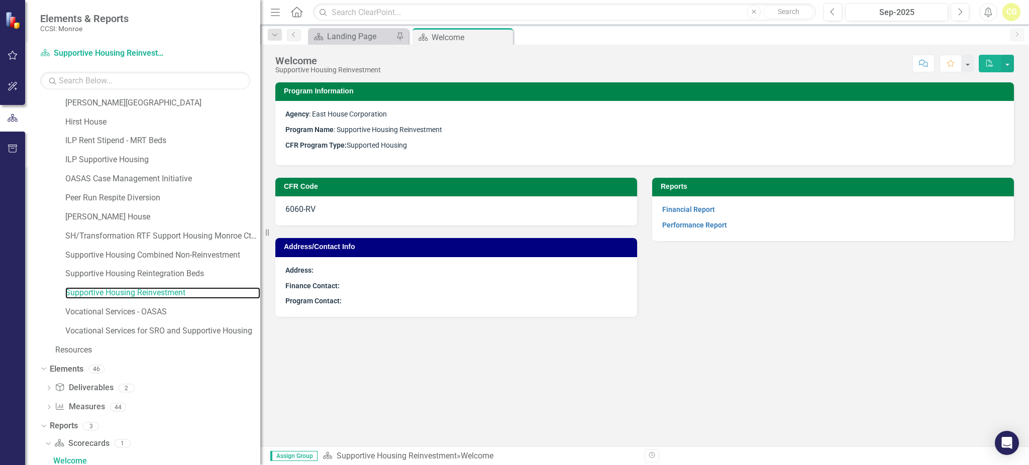
scroll to position [158, 0]
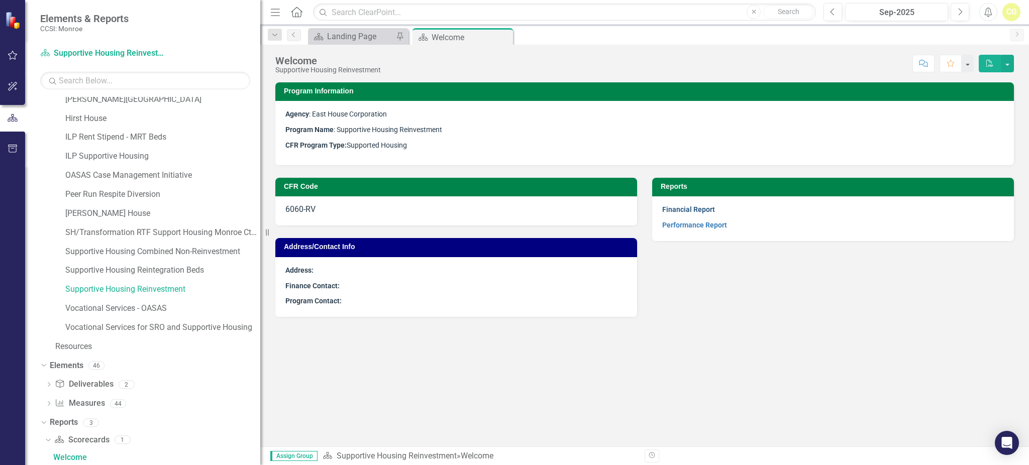
click at [688, 209] on link "Financial Report" at bounding box center [688, 209] width 53 height 8
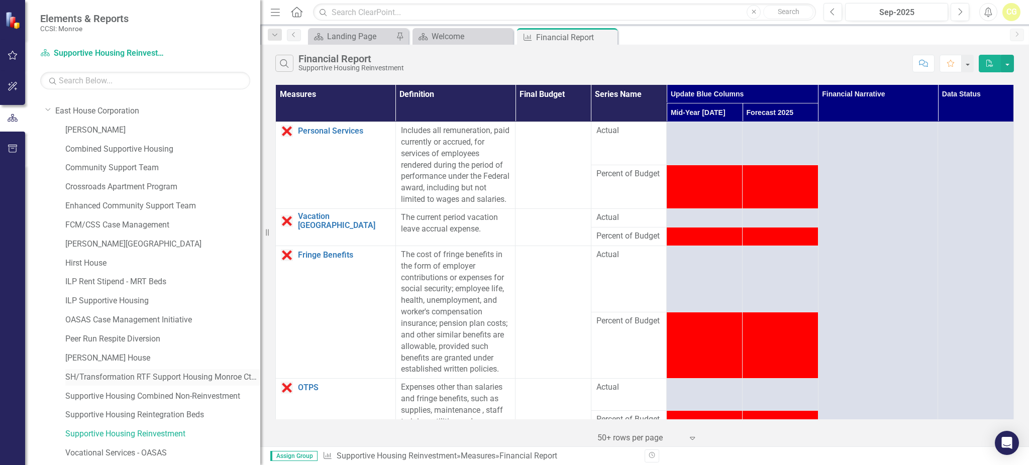
click at [95, 375] on link "SH/Transformation RTF Support Housing Monroe Cty - Comm Svcs" at bounding box center [162, 378] width 195 height 12
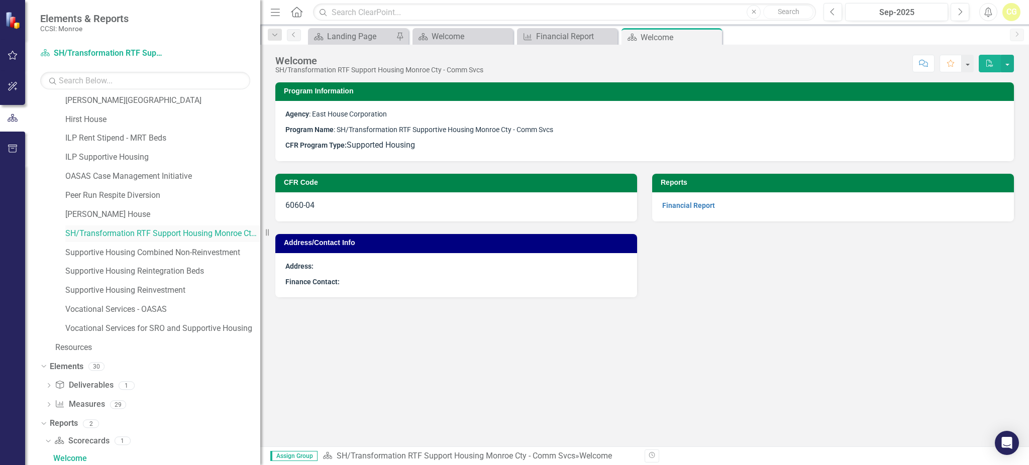
scroll to position [158, 0]
click at [681, 203] on link "Financial Report" at bounding box center [688, 205] width 53 height 8
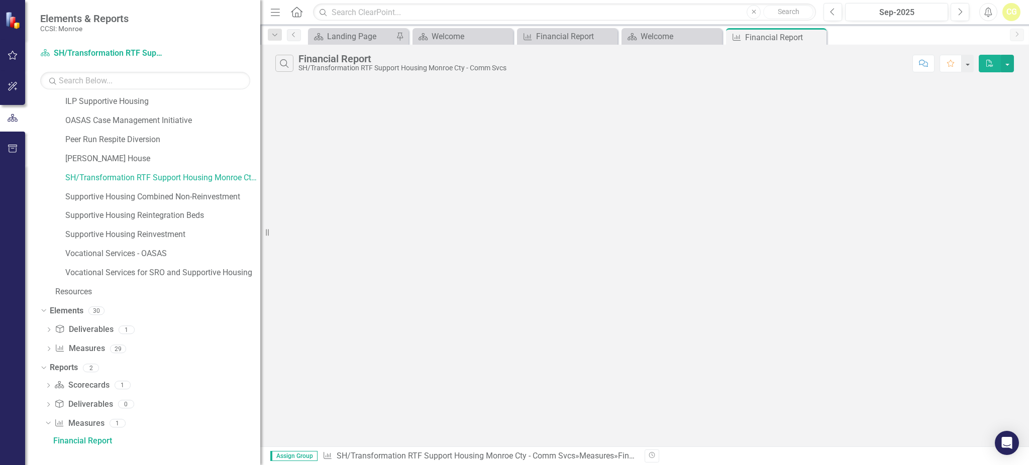
scroll to position [196, 0]
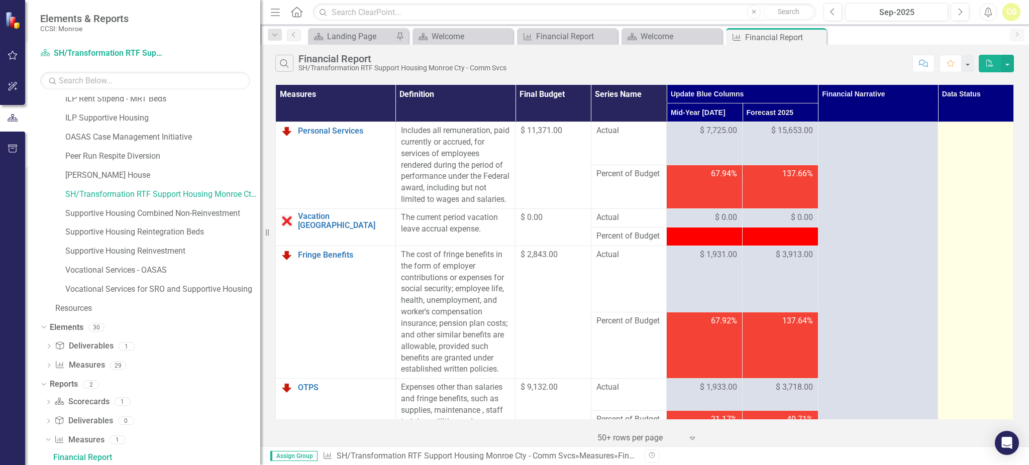
drag, startPoint x: 681, startPoint y: 203, endPoint x: 970, endPoint y: 314, distance: 309.1
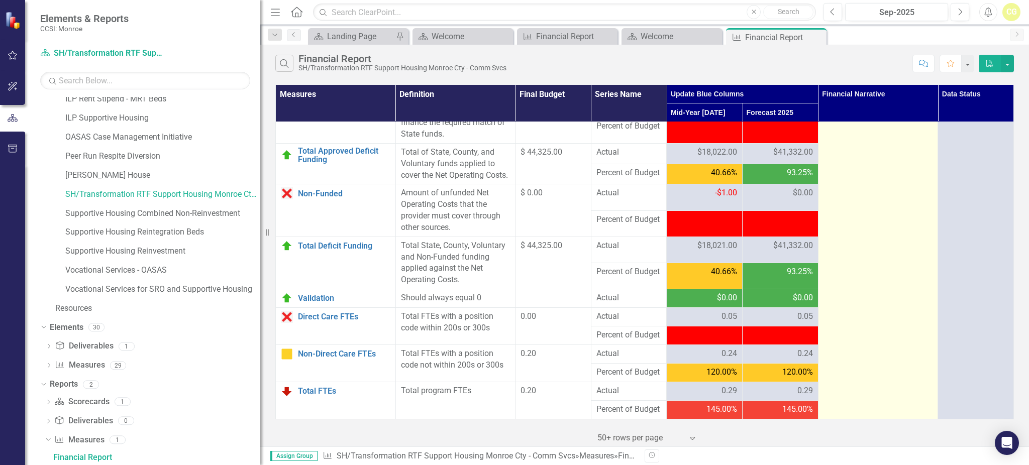
scroll to position [1419, 0]
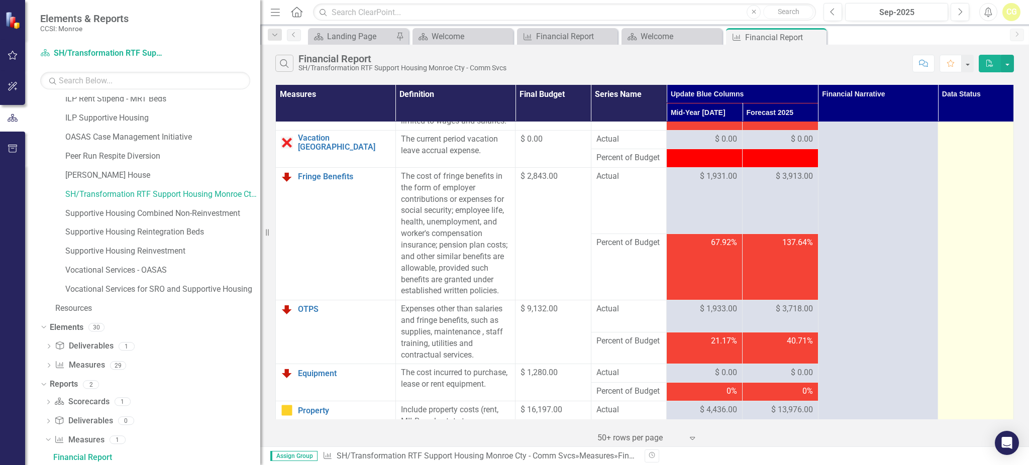
scroll to position [0, 0]
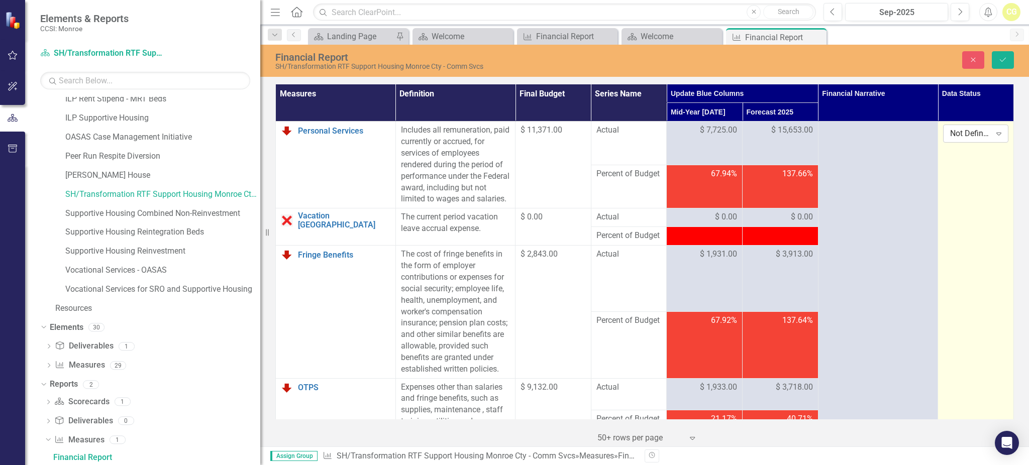
click at [971, 133] on div "Not Defined" at bounding box center [970, 134] width 40 height 12
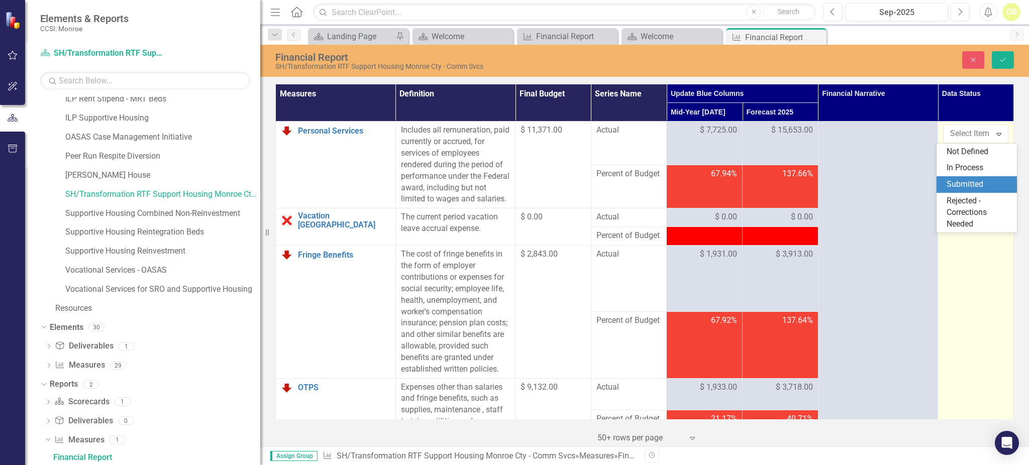
click at [958, 180] on div "Submitted" at bounding box center [979, 185] width 64 height 12
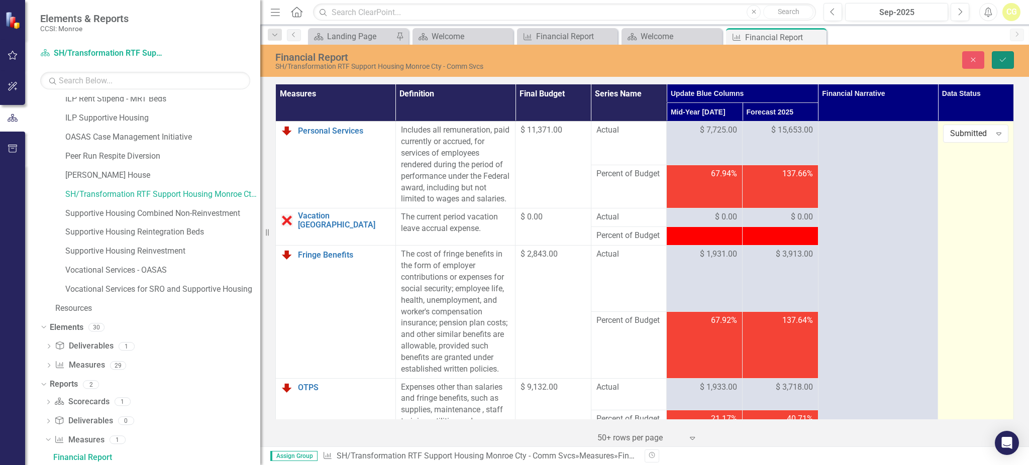
click at [1002, 62] on icon "Save" at bounding box center [1002, 59] width 9 height 7
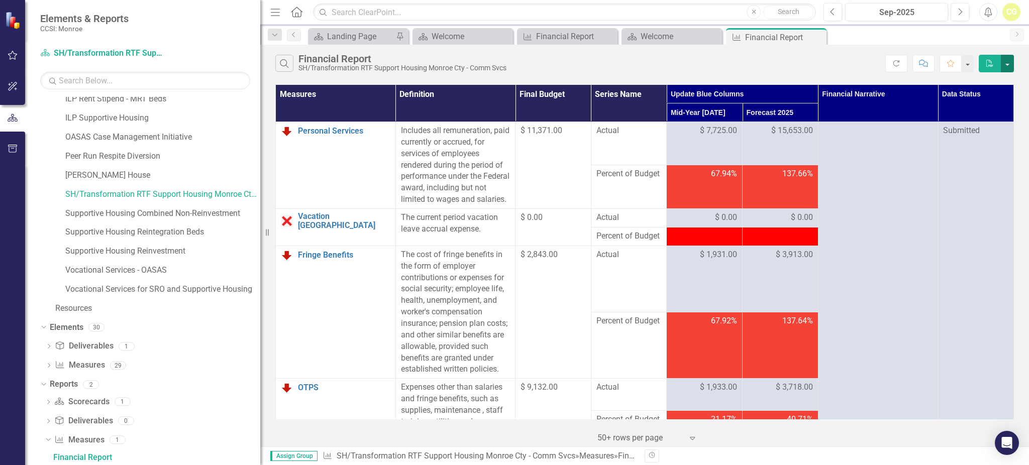
click at [1008, 65] on button "button" at bounding box center [1007, 64] width 13 height 18
click at [983, 99] on link "Excel Export to Excel" at bounding box center [973, 100] width 79 height 19
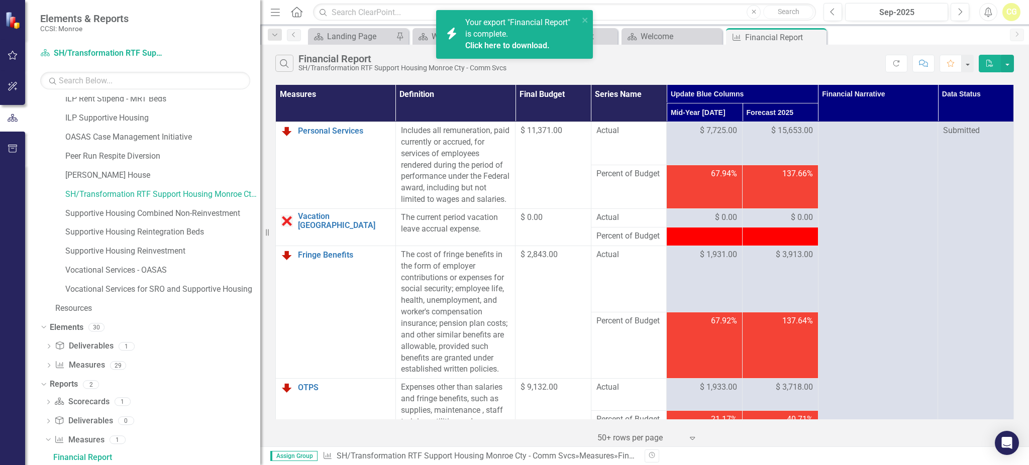
click at [516, 45] on link "Click here to download." at bounding box center [507, 46] width 84 height 10
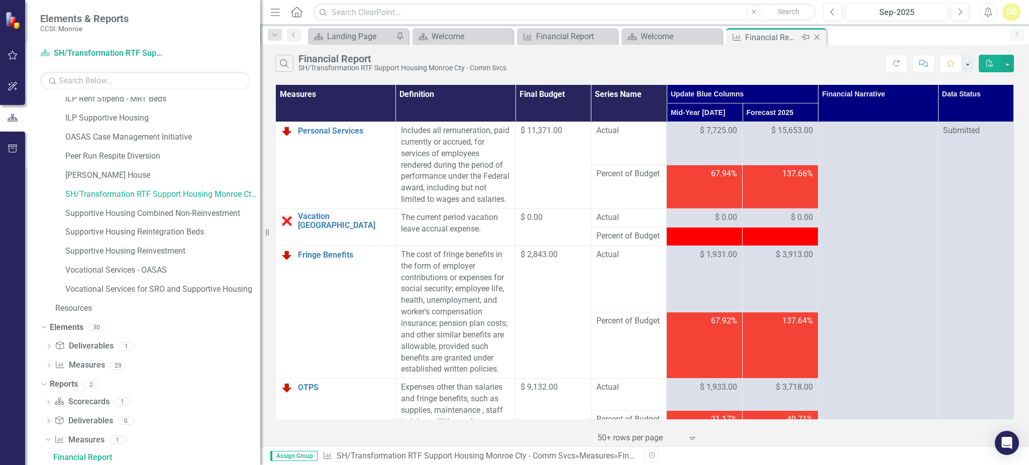
click at [818, 37] on icon "Close" at bounding box center [817, 37] width 10 height 8
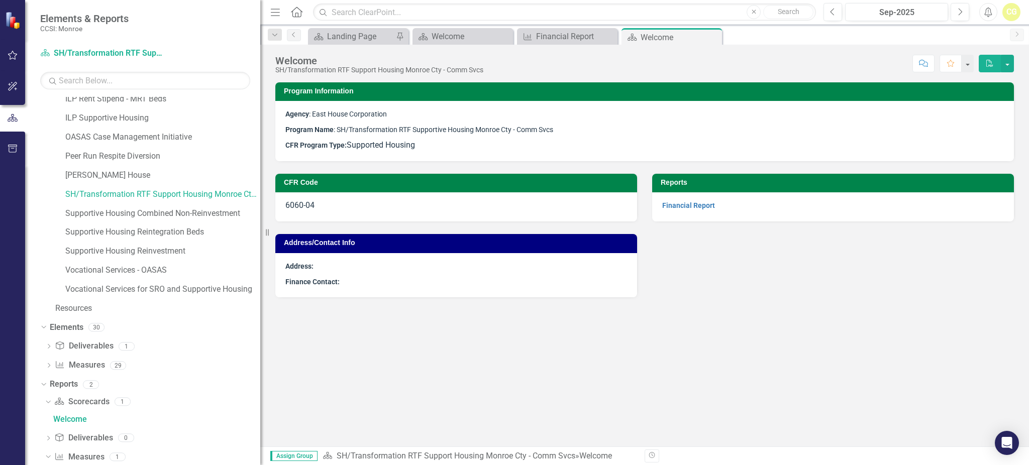
click at [818, 37] on div "Scorecard Landing Page Pin Scorecard Welcome Close Measure Financial Report Clo…" at bounding box center [655, 36] width 699 height 16
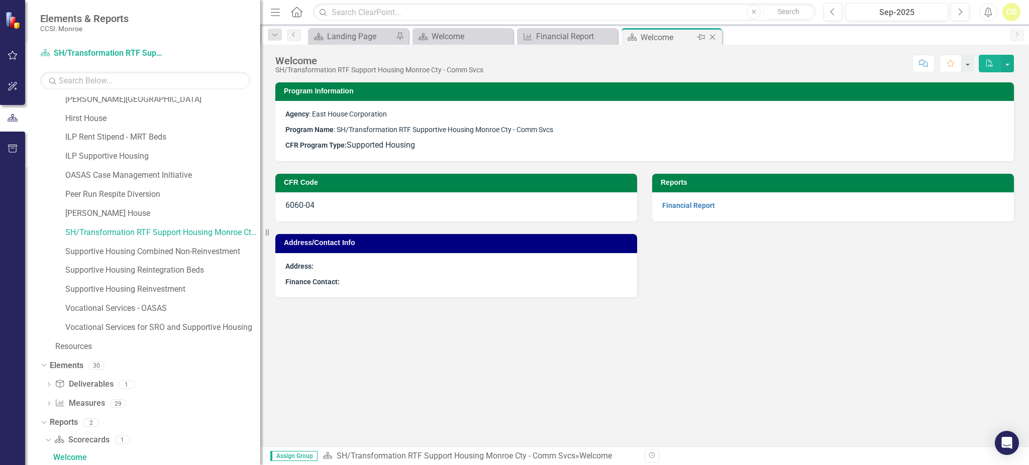
click at [705, 38] on div "Pin" at bounding box center [700, 37] width 13 height 13
click at [612, 36] on icon "Close" at bounding box center [608, 37] width 10 height 8
click at [613, 38] on icon "Close" at bounding box center [608, 37] width 10 height 8
click at [503, 35] on icon "Pin" at bounding box center [503, 38] width 8 height 10
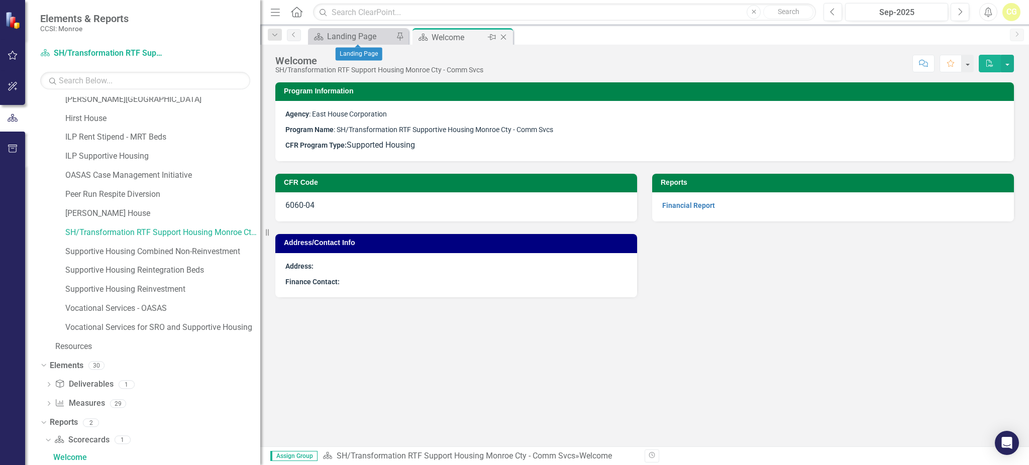
click at [400, 31] on div "Pin" at bounding box center [399, 36] width 13 height 13
click at [148, 307] on link "Vocational Services - OASAS" at bounding box center [162, 309] width 195 height 12
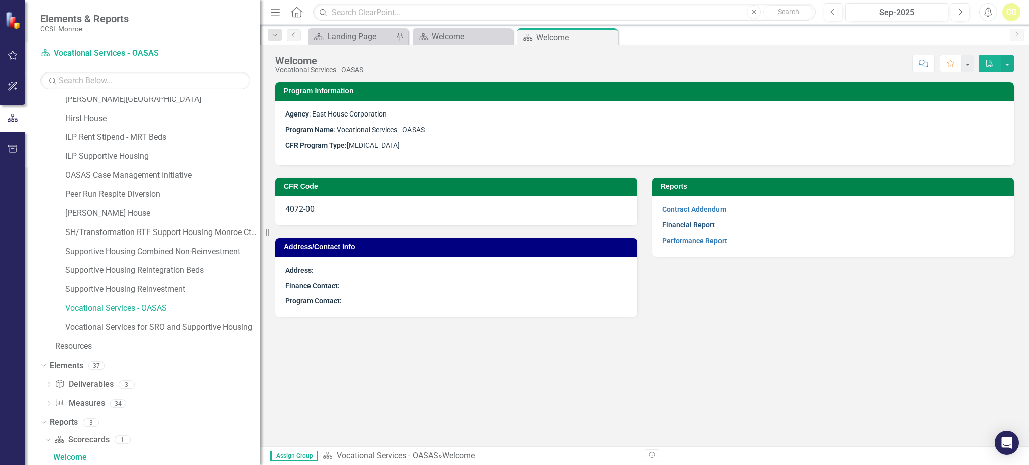
click at [685, 227] on link "Financial Report" at bounding box center [688, 225] width 53 height 8
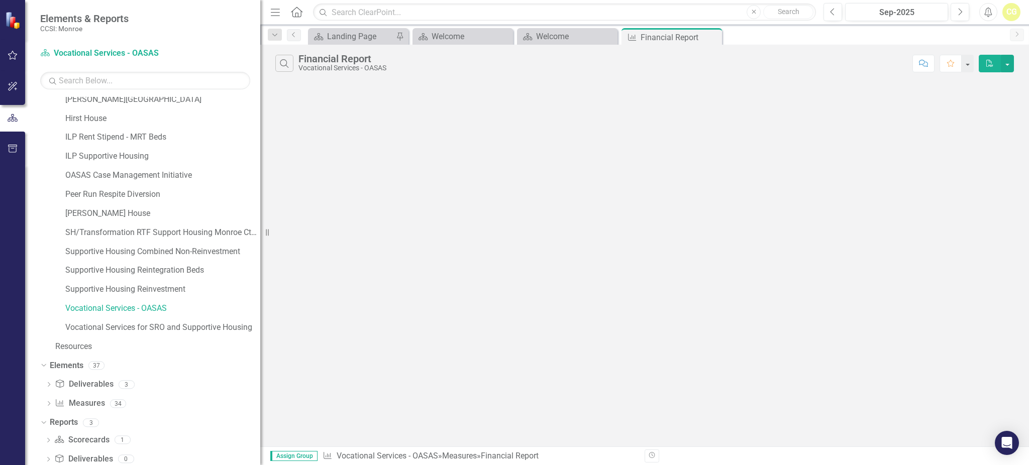
scroll to position [196, 0]
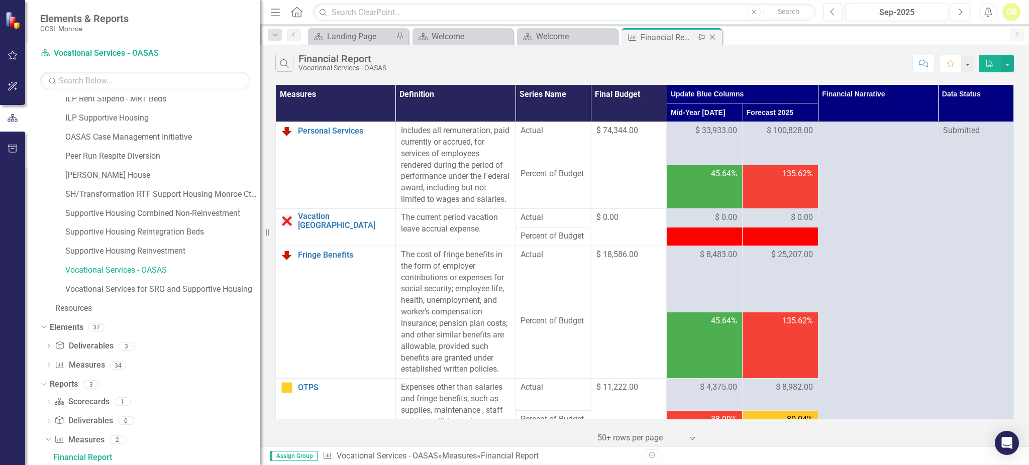
click at [712, 35] on icon "Close" at bounding box center [712, 37] width 10 height 8
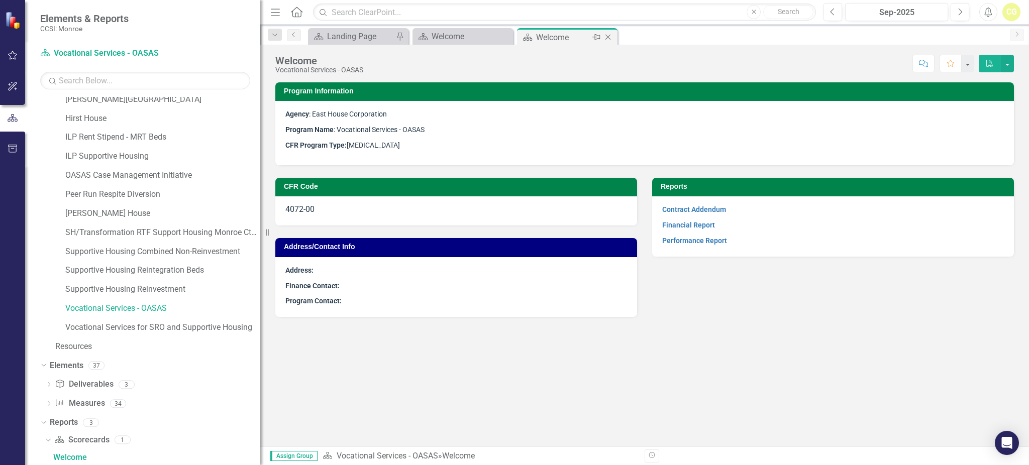
click at [604, 37] on icon "Close" at bounding box center [608, 37] width 10 height 8
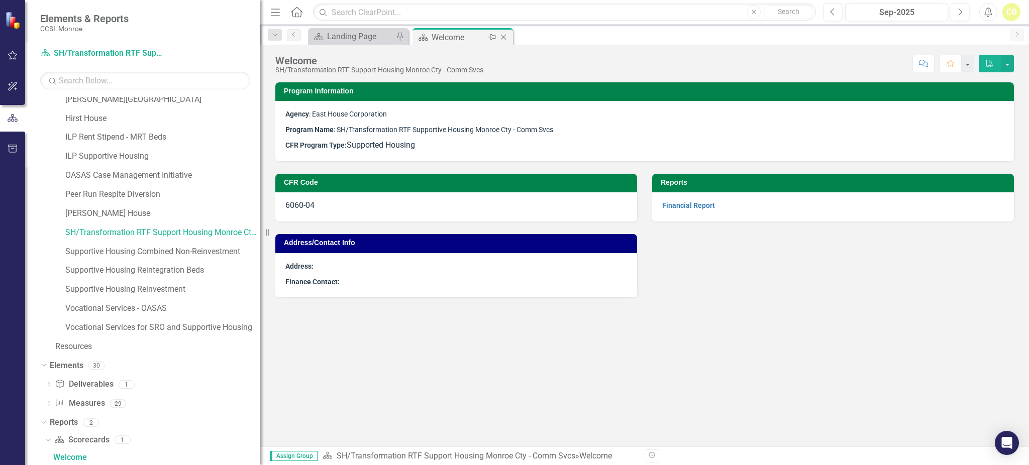
click at [504, 37] on icon "Close" at bounding box center [503, 37] width 10 height 8
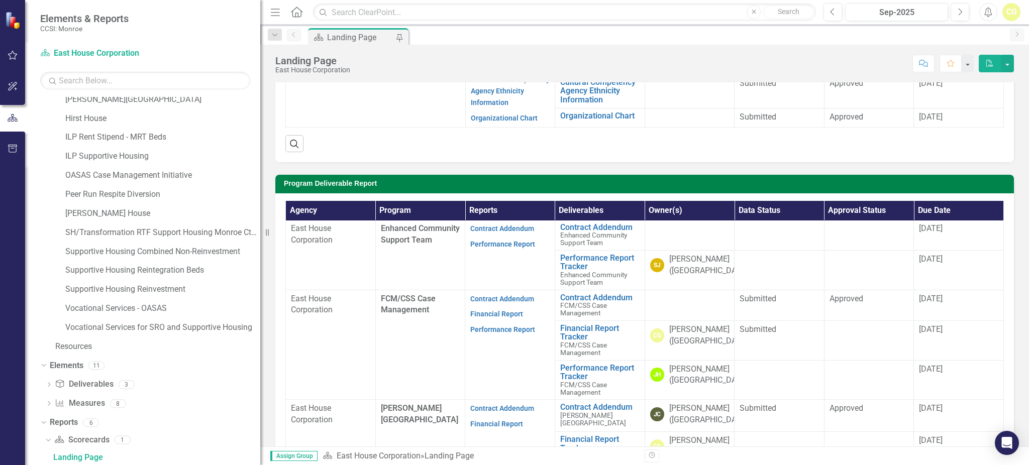
scroll to position [335, 0]
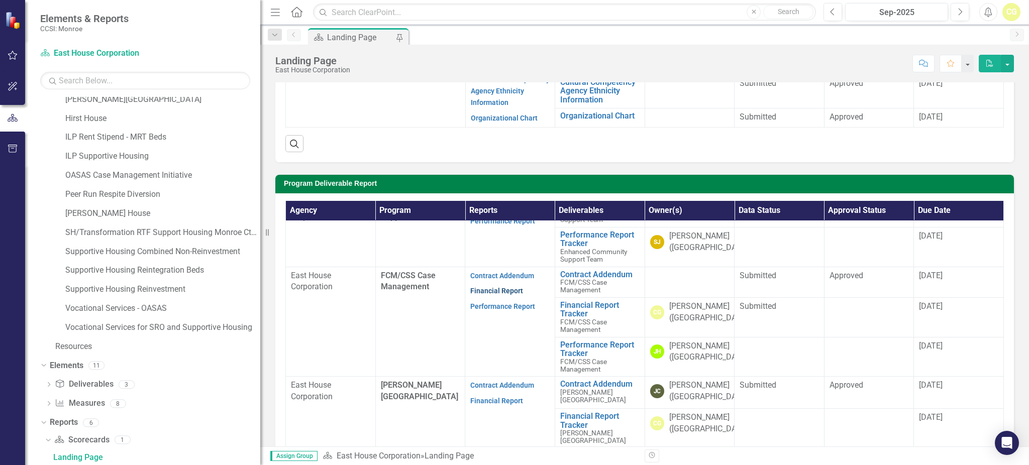
click at [511, 295] on link "Financial Report" at bounding box center [496, 291] width 53 height 8
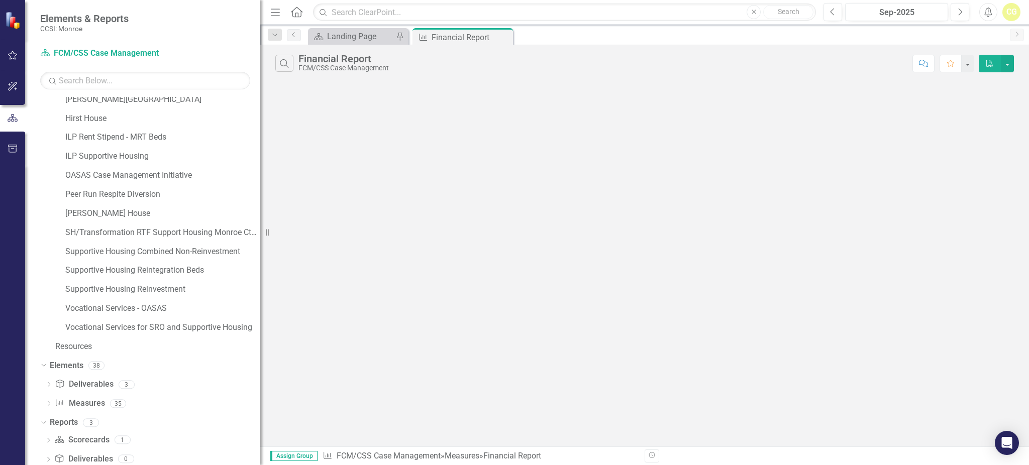
scroll to position [196, 0]
